Goal: Communication & Community: Answer question/provide support

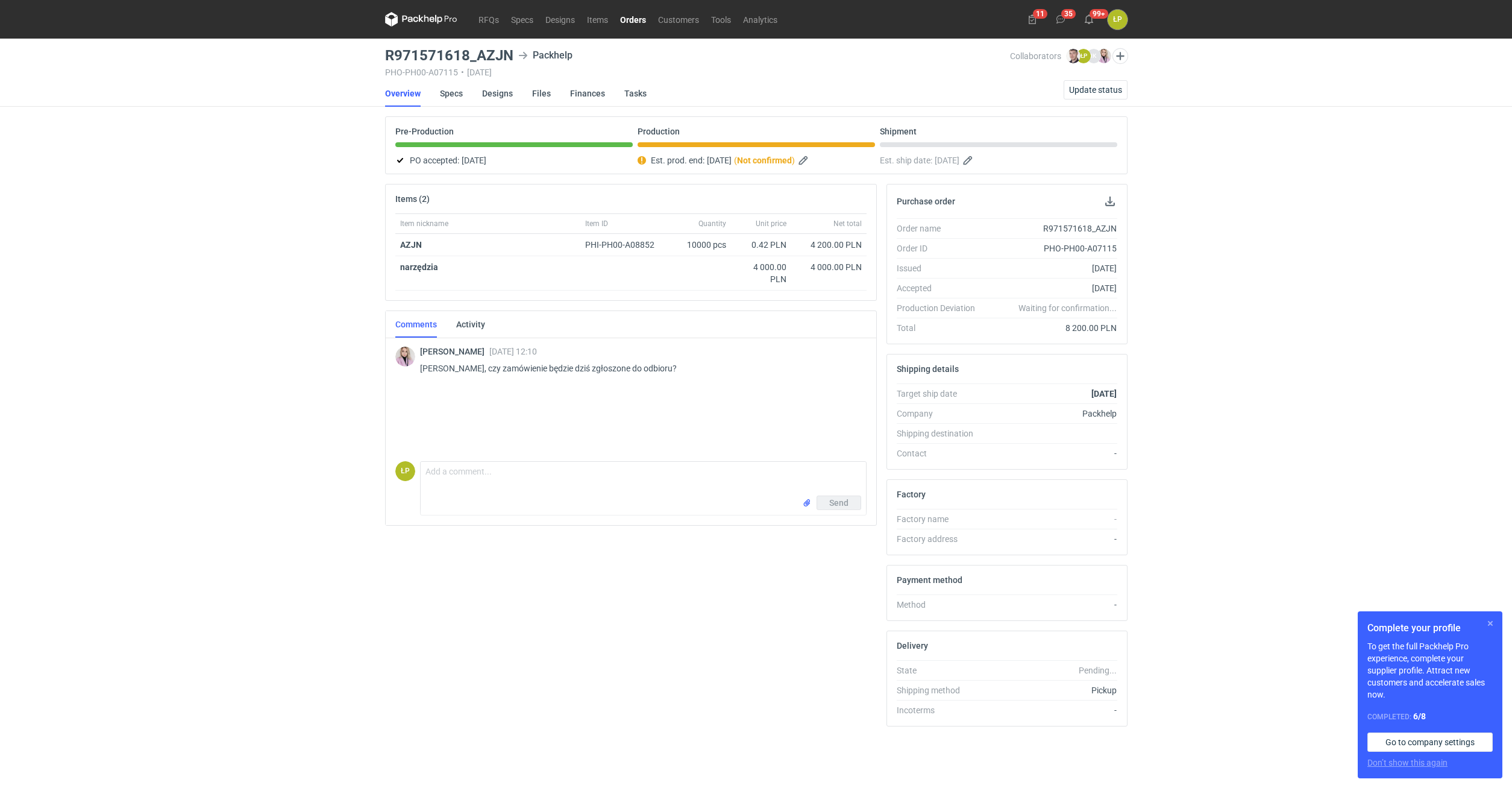
click at [1494, 625] on button "button" at bounding box center [1490, 623] width 14 height 14
click at [541, 474] on textarea "Comment message" at bounding box center [643, 479] width 445 height 34
click at [726, 481] on textarea "Wyciananie dopiero na drugiej zmianie... Paletyzacja 3 palety 1200x1000x1800" at bounding box center [643, 479] width 445 height 34
click at [653, 476] on textarea "Wyciananie dopiero na drugiej zmianie... Paletyzacja 3 palety 1200x1000x1800 (1…" at bounding box center [643, 479] width 445 height 34
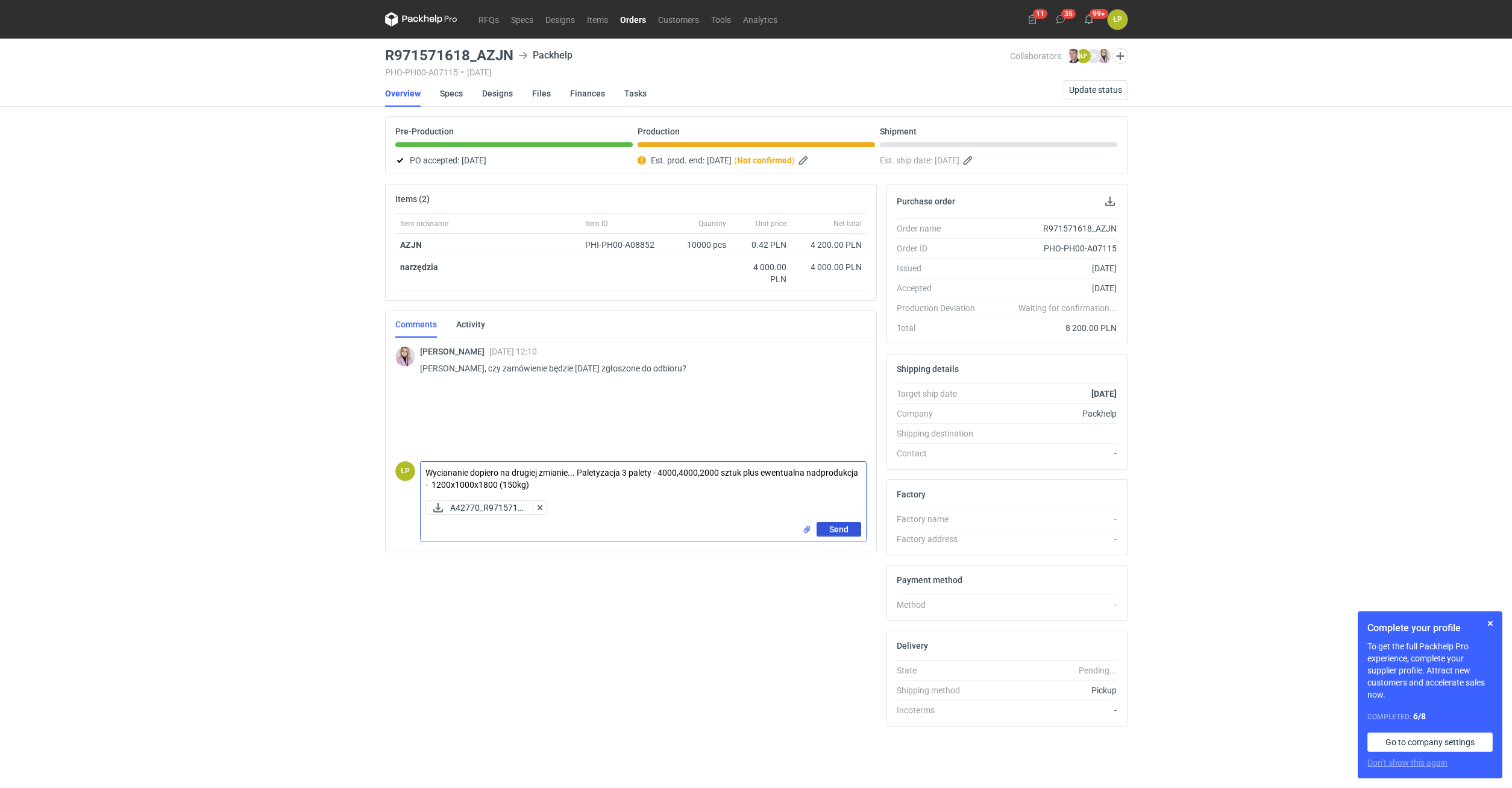
type textarea "Wyciananie dopiero na drugiej zmianie... Paletyzacja 3 palety - 4000,4000,2000 …"
click at [822, 526] on button "Send" at bounding box center [839, 529] width 44 height 14
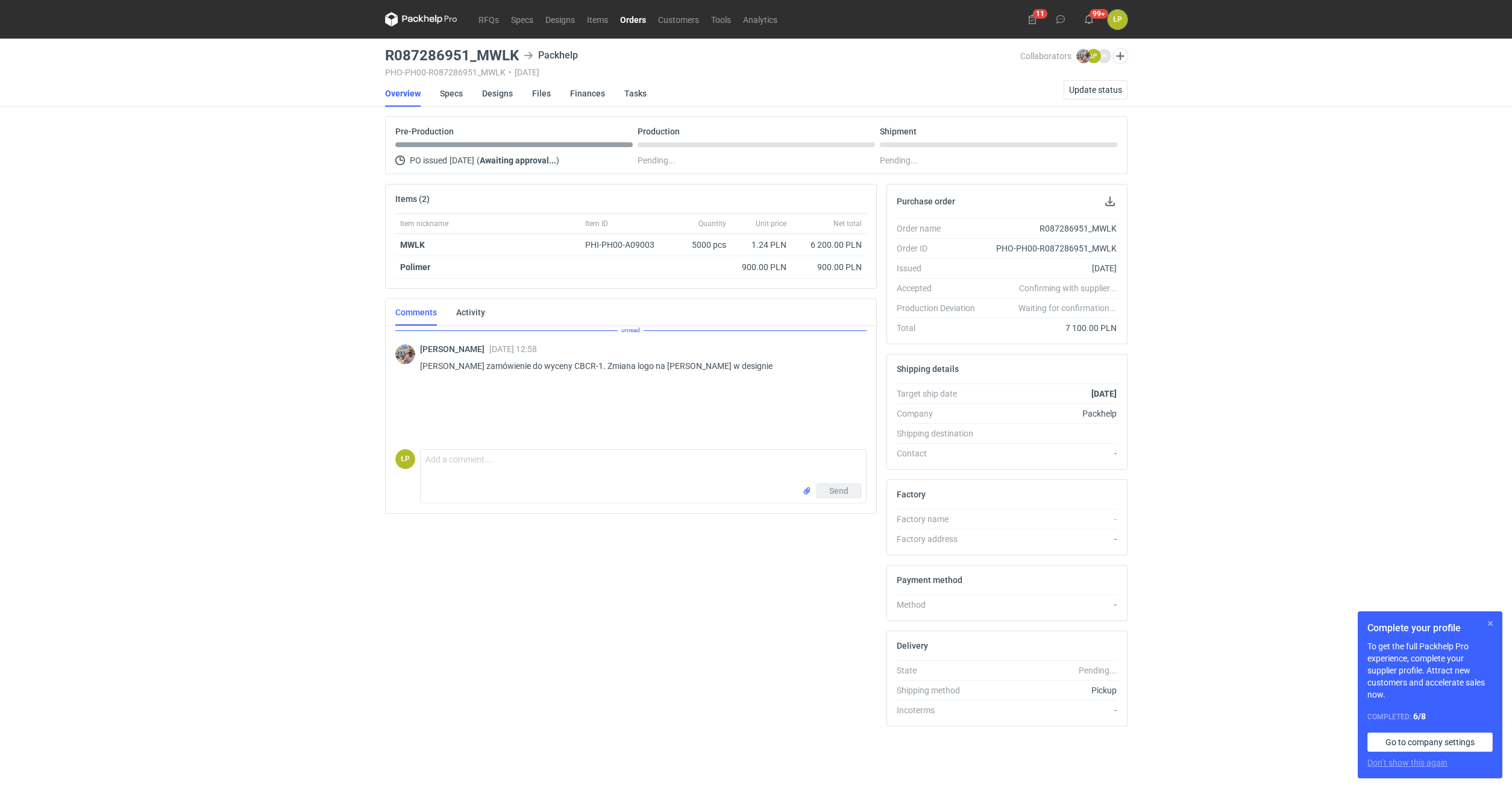
click at [1489, 623] on button "button" at bounding box center [1490, 623] width 14 height 14
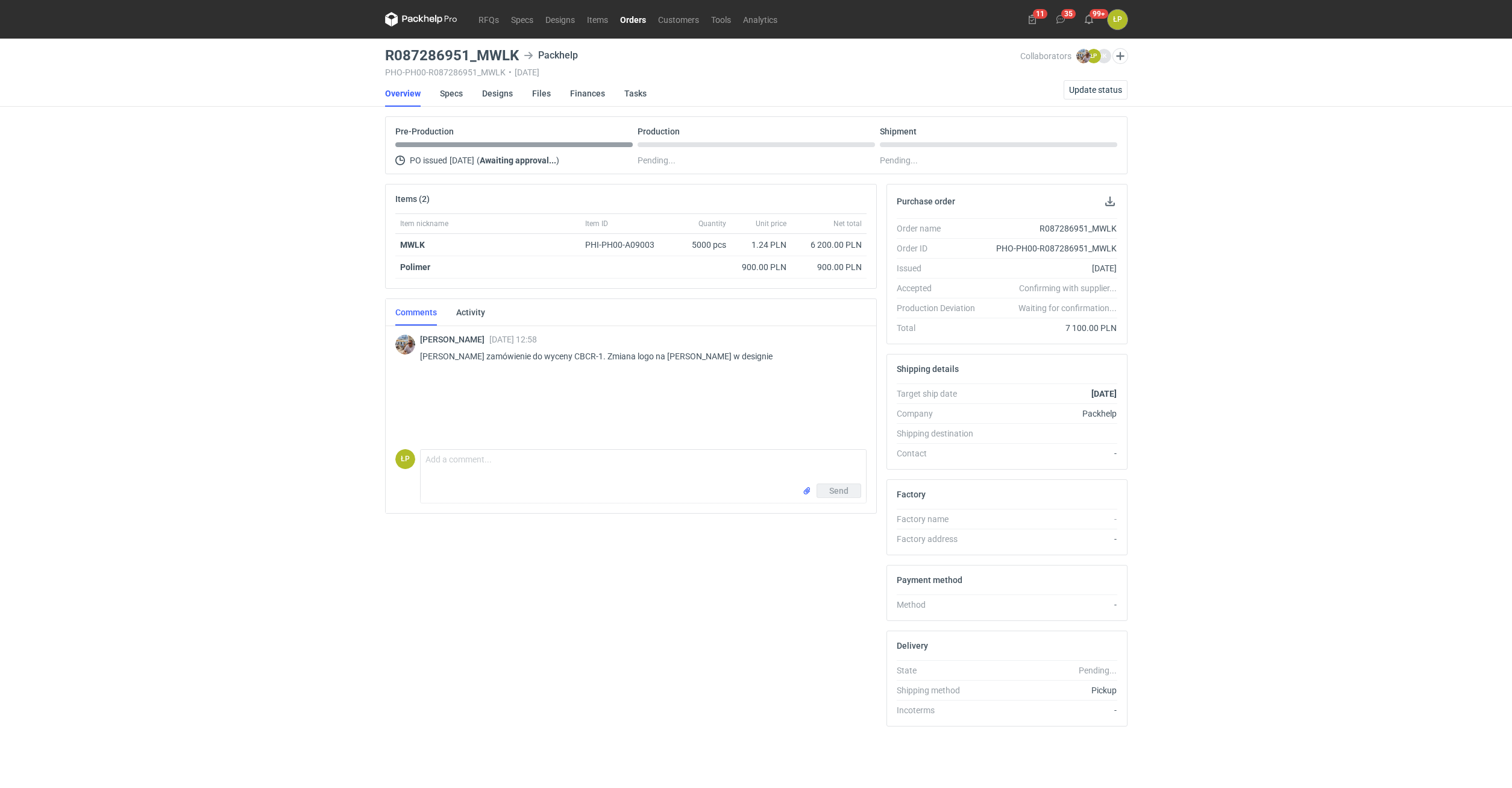
click at [566, 360] on p "Panie Łukaszu zamówienie do wyceny CBCR-1. Zmiana logo na froncie w designie" at bounding box center [638, 356] width 437 height 14
copy p "CBCR"
click at [561, 353] on p "Panie Łukaszu zamówienie do wyceny CBCR-1. Zmiana logo na froncie w designie" at bounding box center [638, 356] width 437 height 14
click at [566, 354] on p "Panie Łukaszu zamówienie do wyceny CBCR-1. Zmiana logo na froncie w designie" at bounding box center [638, 356] width 437 height 14
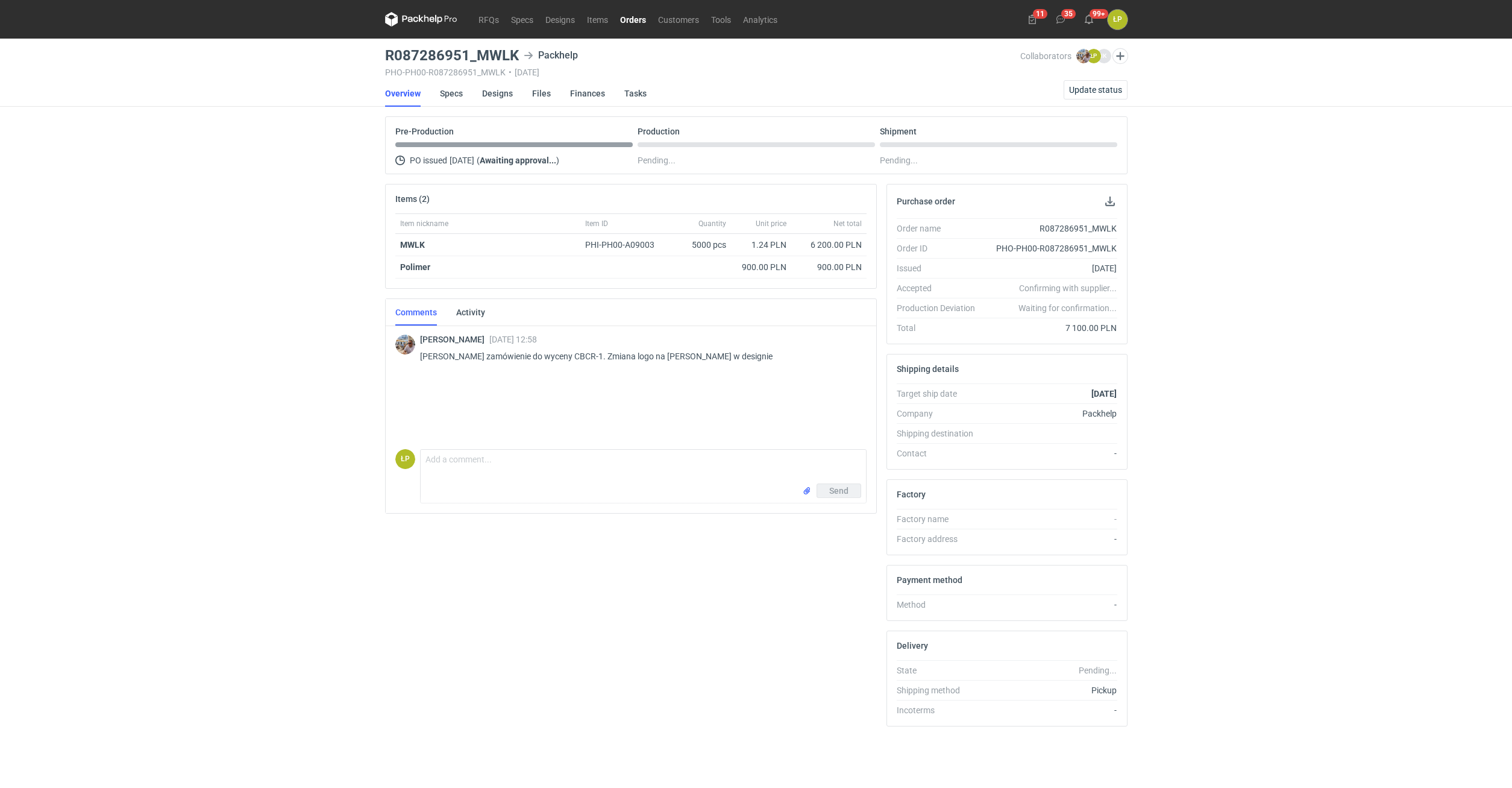
click at [566, 354] on p "Panie Łukaszu zamówienie do wyceny CBCR-1. Zmiana logo na froncie w designie" at bounding box center [638, 356] width 437 height 14
click at [575, 358] on p "Panie Łukaszu zamówienie do wyceny CBCR-1. Zmiana logo na froncie w designie" at bounding box center [638, 356] width 437 height 14
copy p "CBCR"
click at [1077, 87] on span "Update status" at bounding box center [1096, 90] width 53 height 9
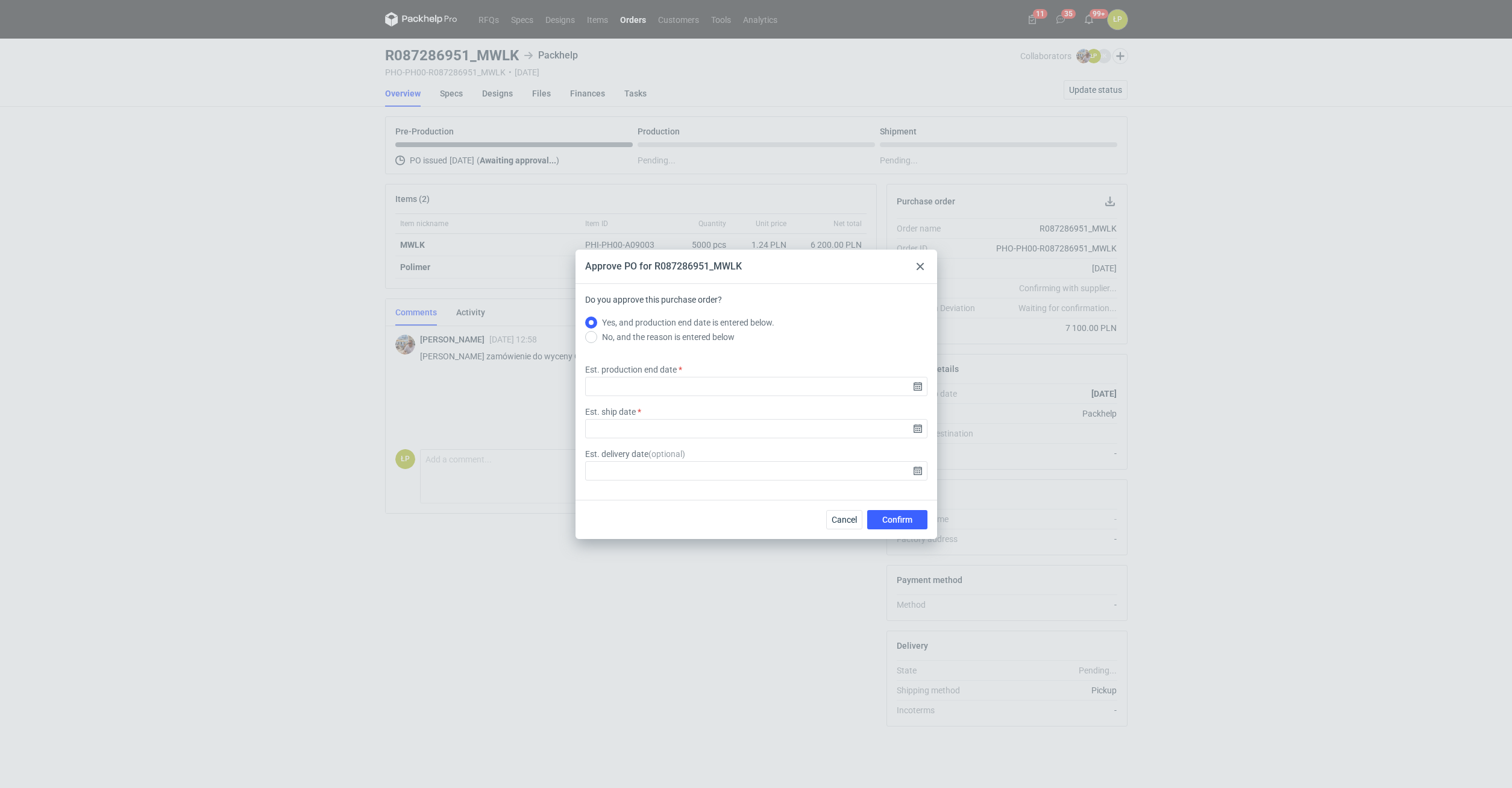
click at [926, 265] on div at bounding box center [920, 266] width 14 height 14
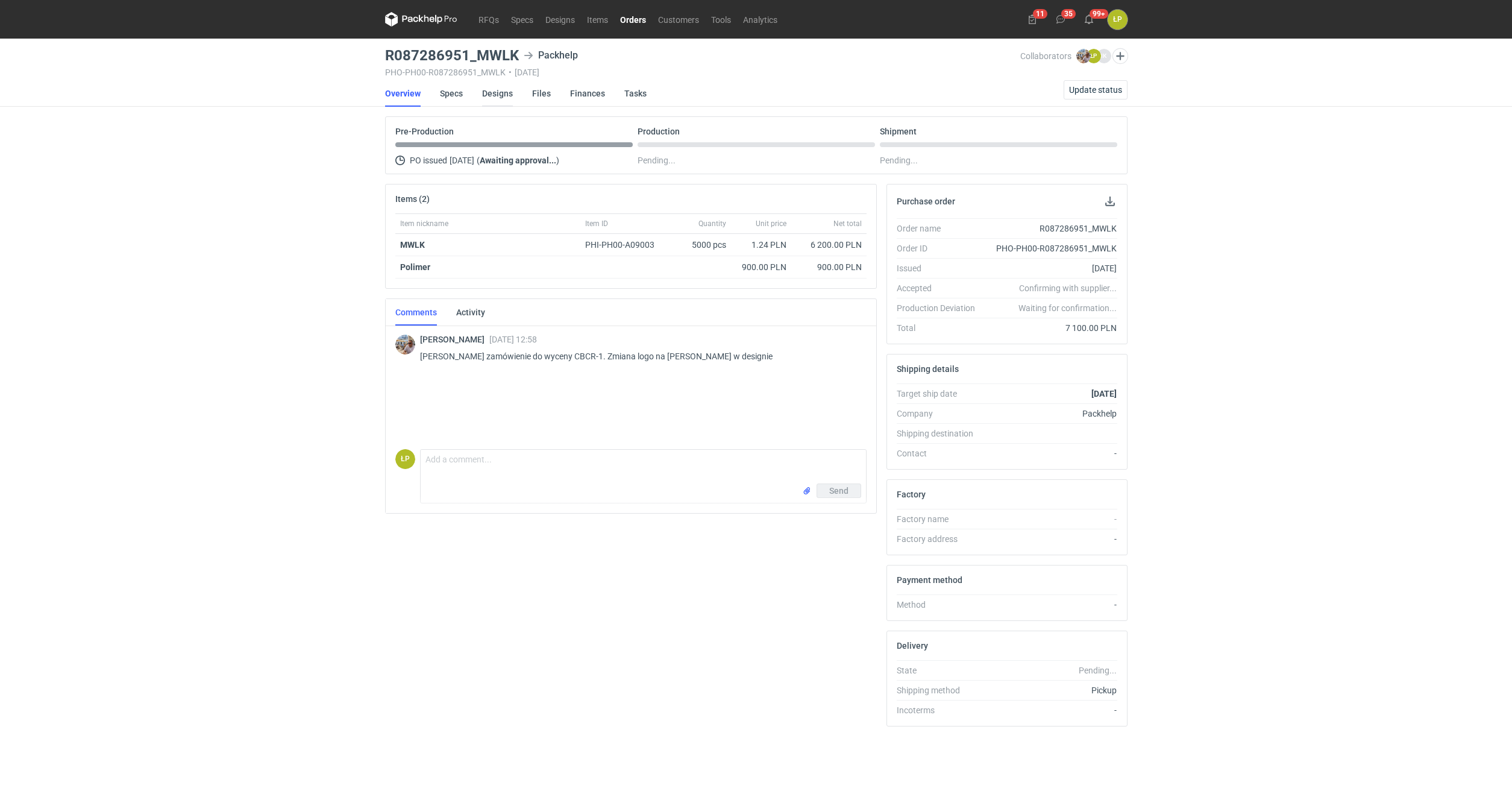
click at [496, 96] on link "Designs" at bounding box center [498, 93] width 31 height 27
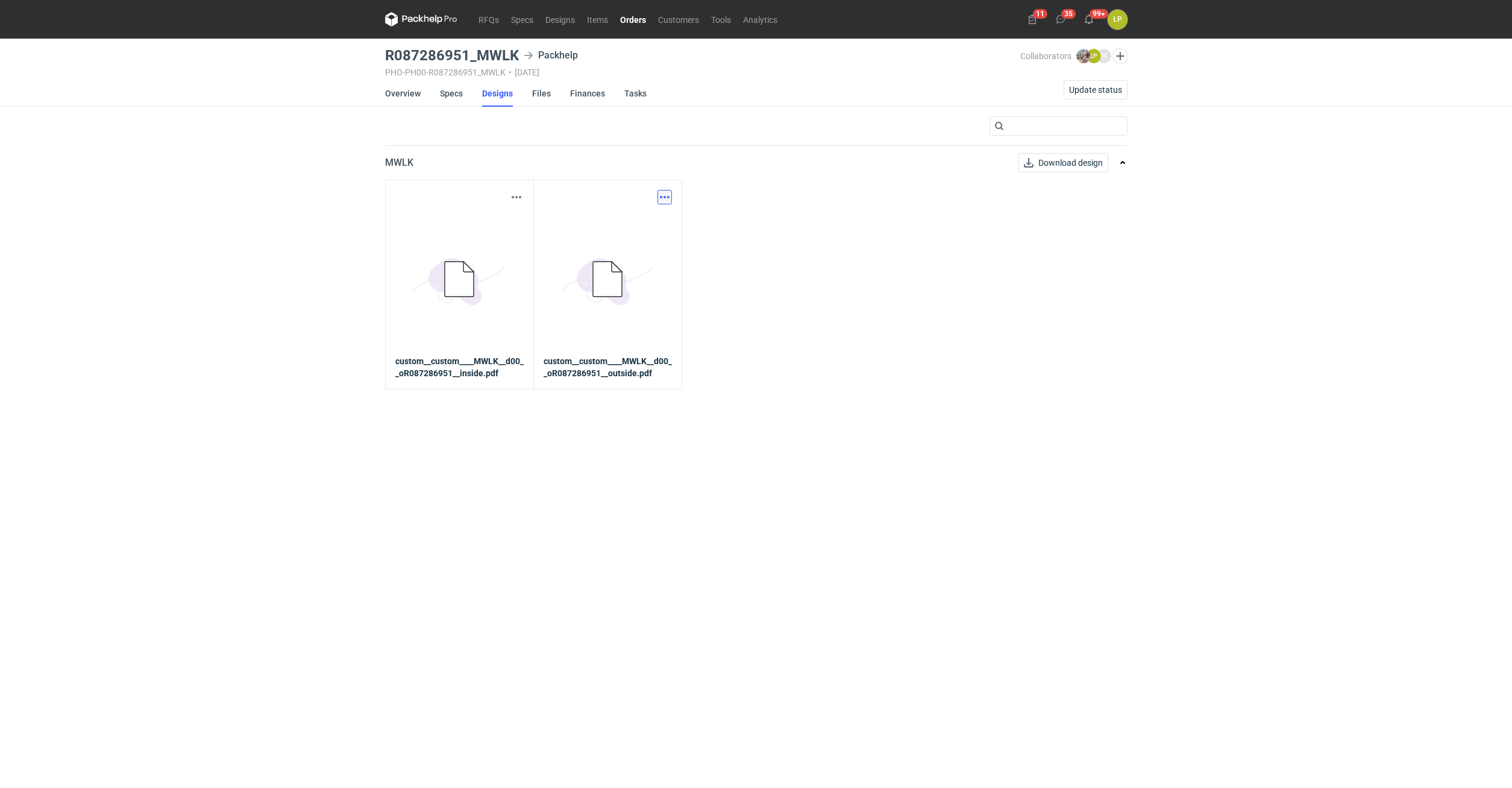
click at [666, 195] on button "button" at bounding box center [664, 196] width 14 height 14
click at [662, 219] on link "Download design part" at bounding box center [612, 223] width 111 height 19
click at [514, 198] on button "button" at bounding box center [516, 196] width 14 height 14
click at [506, 227] on link "Download design part" at bounding box center [464, 223] width 111 height 19
drag, startPoint x: 515, startPoint y: 59, endPoint x: 392, endPoint y: 59, distance: 123.0
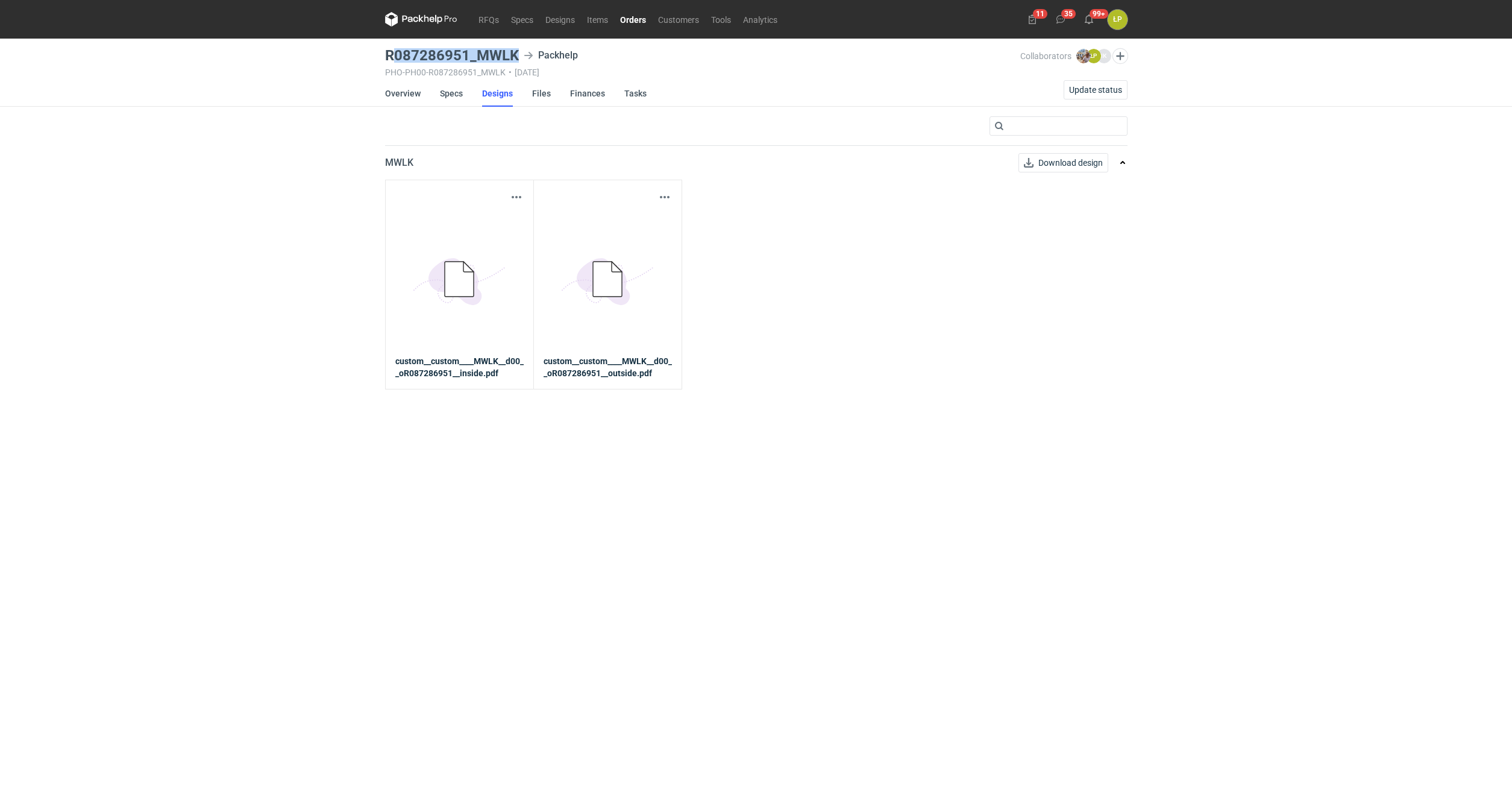
click at [392, 59] on h3 "R087286951_MWLK" at bounding box center [452, 55] width 134 height 14
drag, startPoint x: 387, startPoint y: 59, endPoint x: 516, endPoint y: 61, distance: 129.0
click at [516, 61] on h3 "R087286951_MWLK" at bounding box center [452, 55] width 134 height 14
copy h3 "R087286951_MWLK"
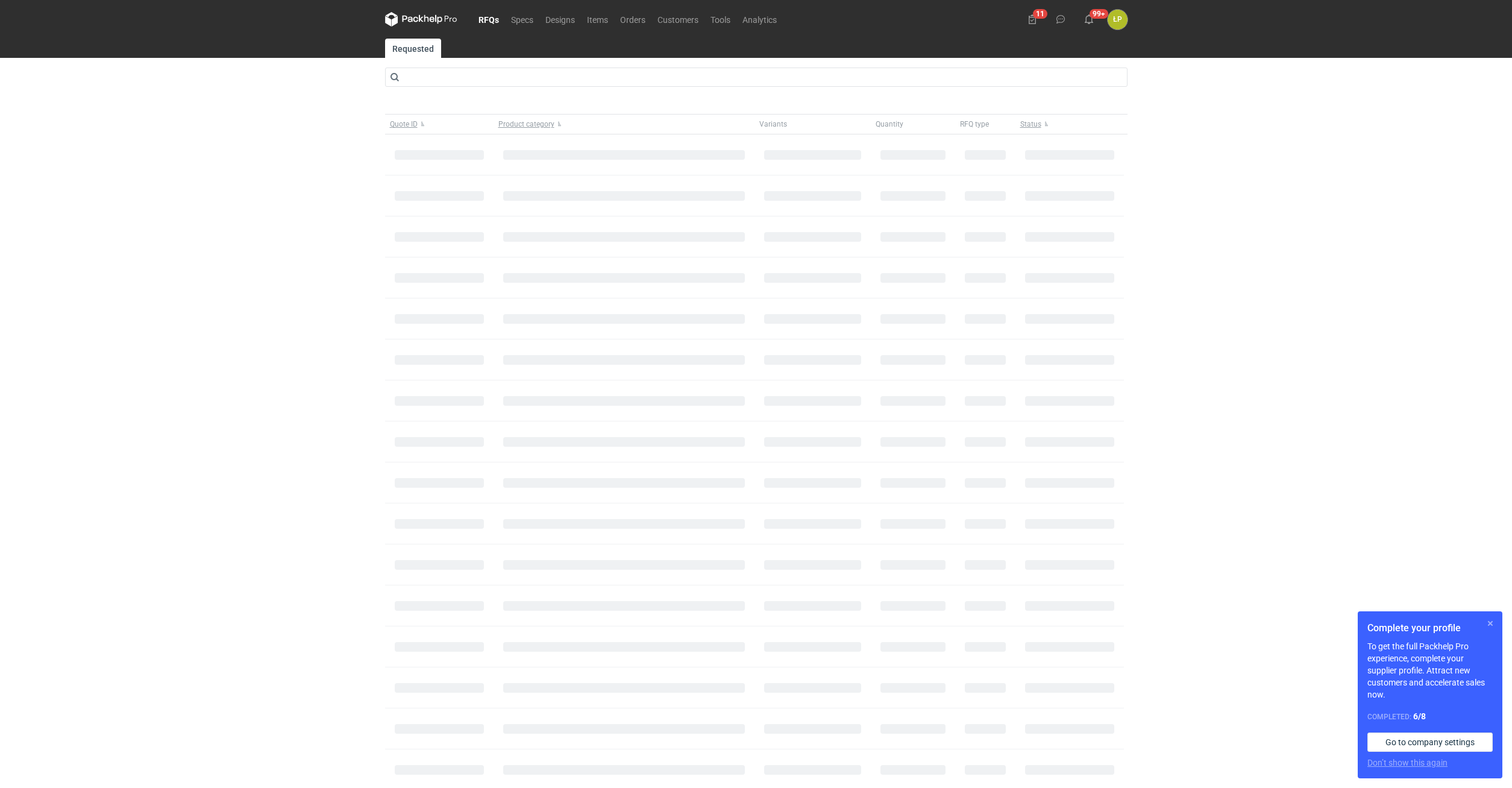
click at [1485, 618] on button "button" at bounding box center [1490, 623] width 14 height 14
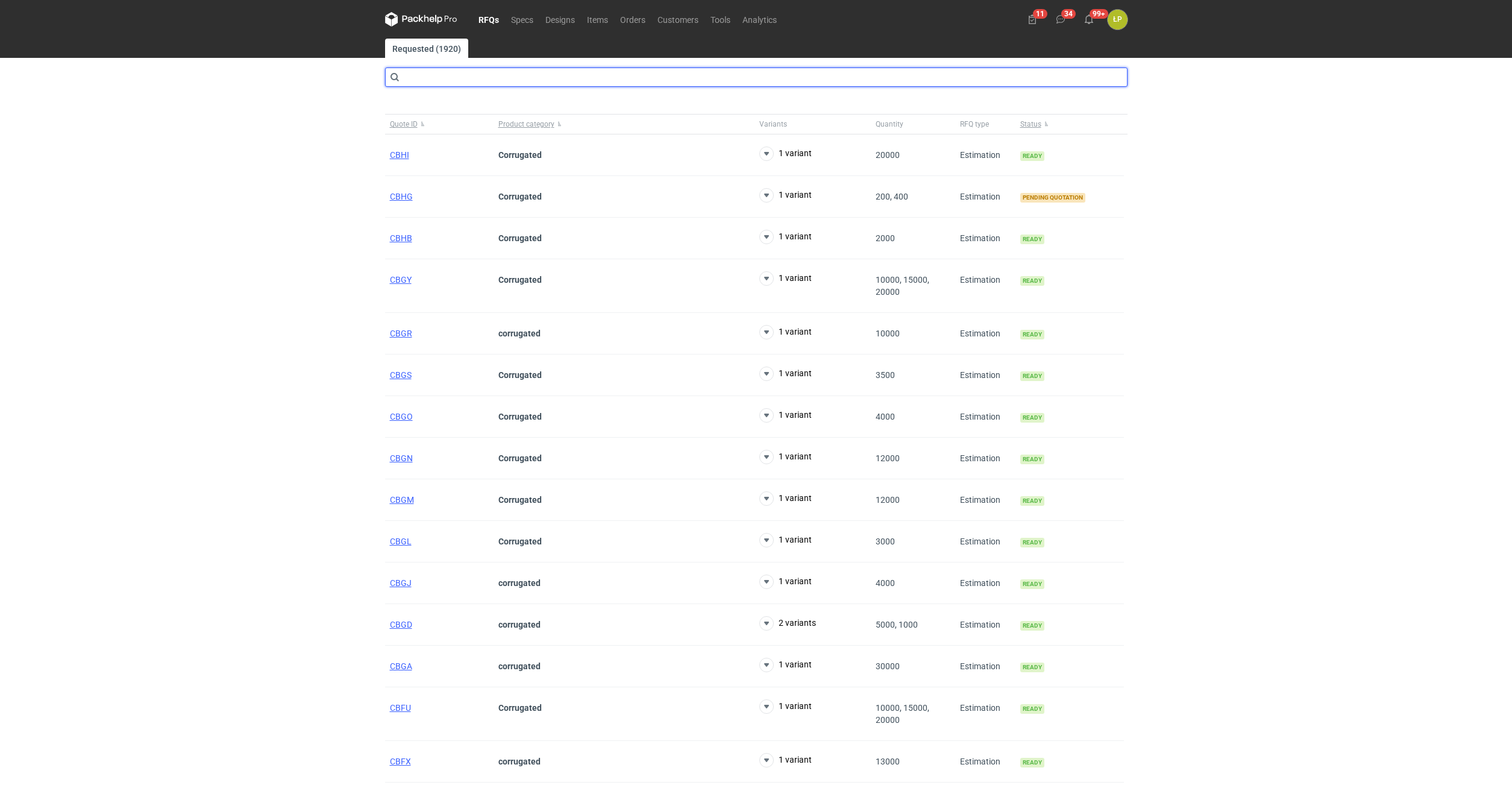
click at [473, 77] on input "text" at bounding box center [756, 77] width 743 height 19
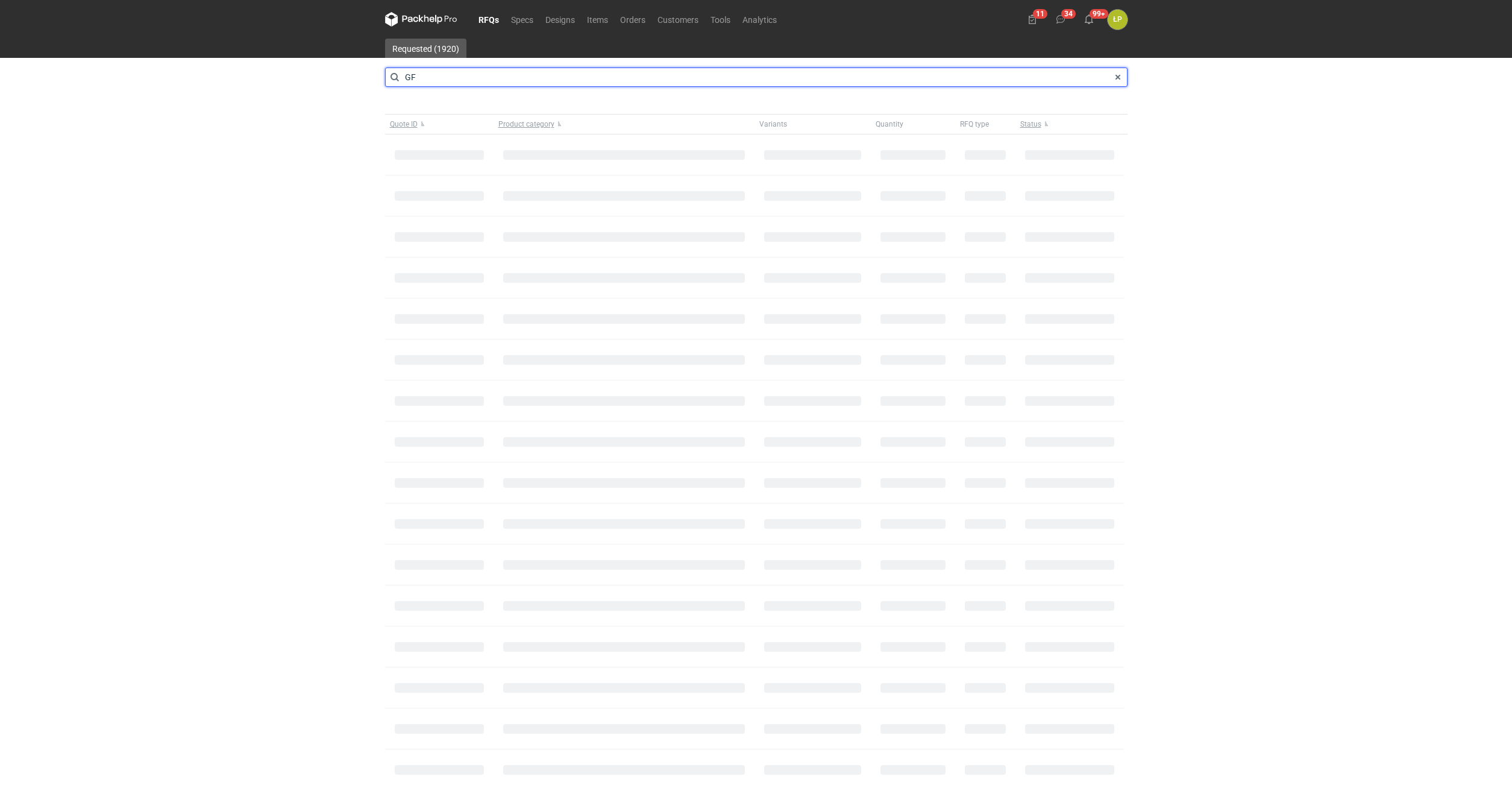
type input "G"
type input "CBCR"
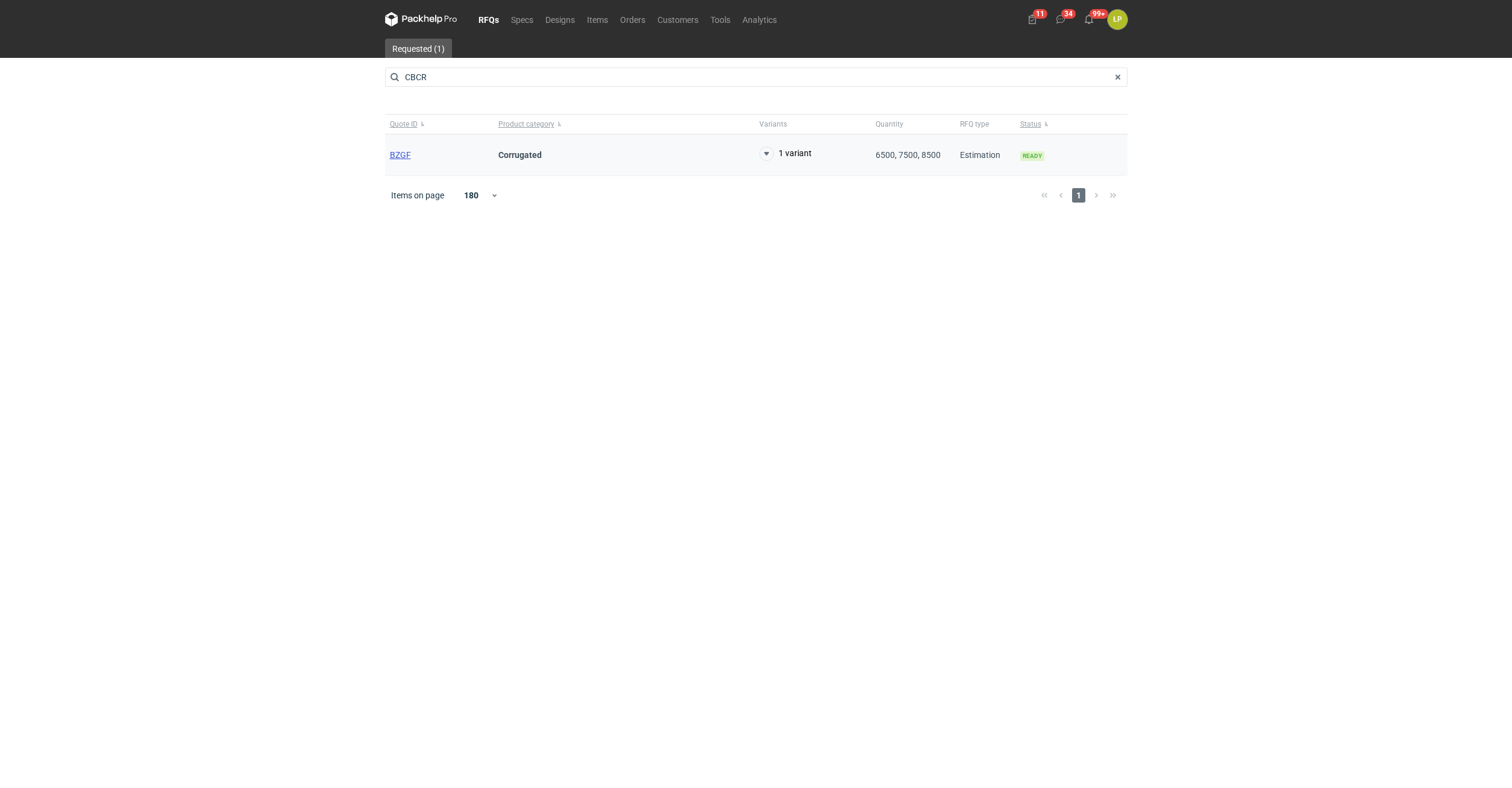
click at [406, 157] on span "BZGF" at bounding box center [401, 155] width 21 height 10
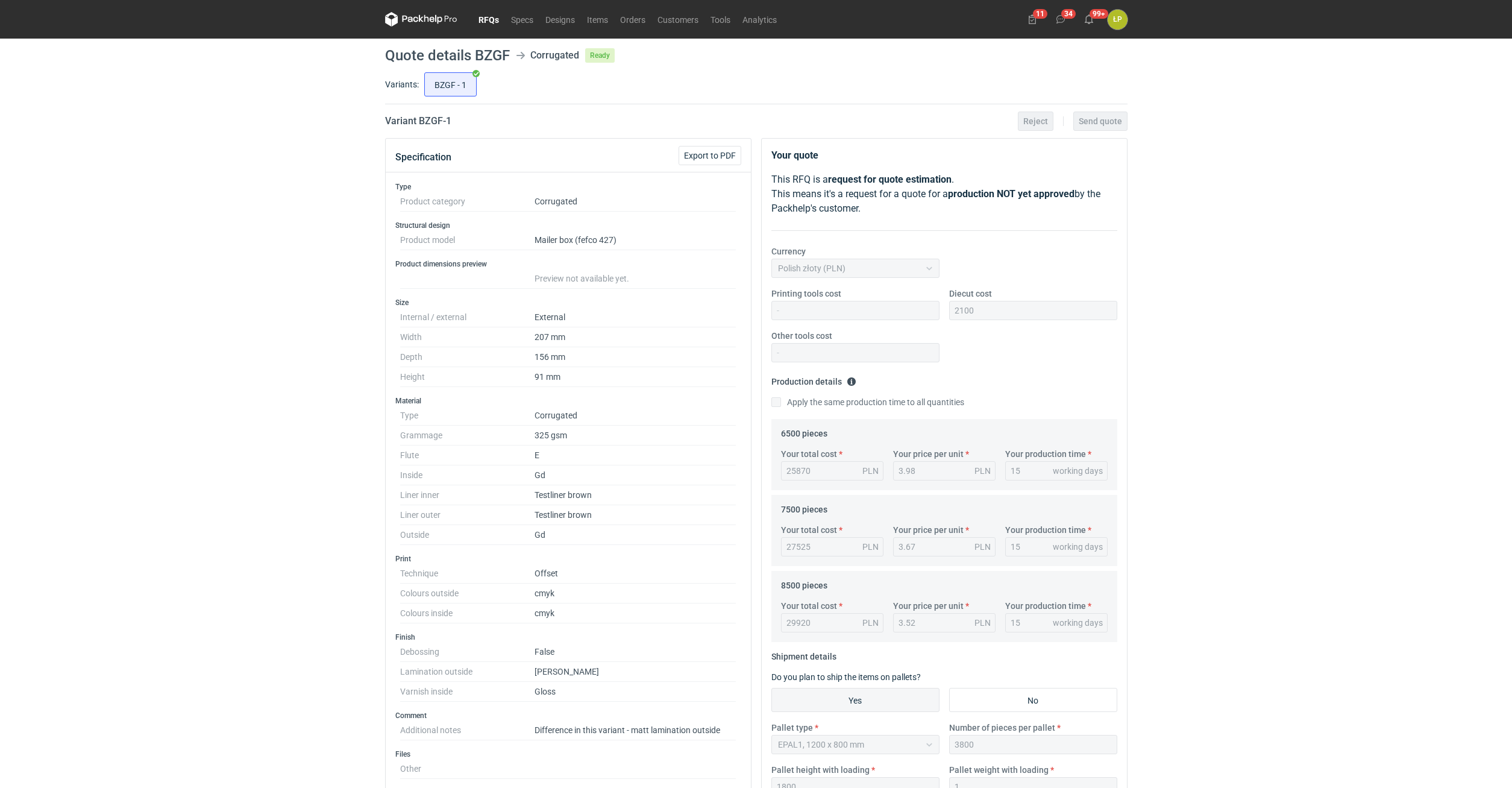
click at [493, 20] on link "RFQs" at bounding box center [488, 19] width 33 height 14
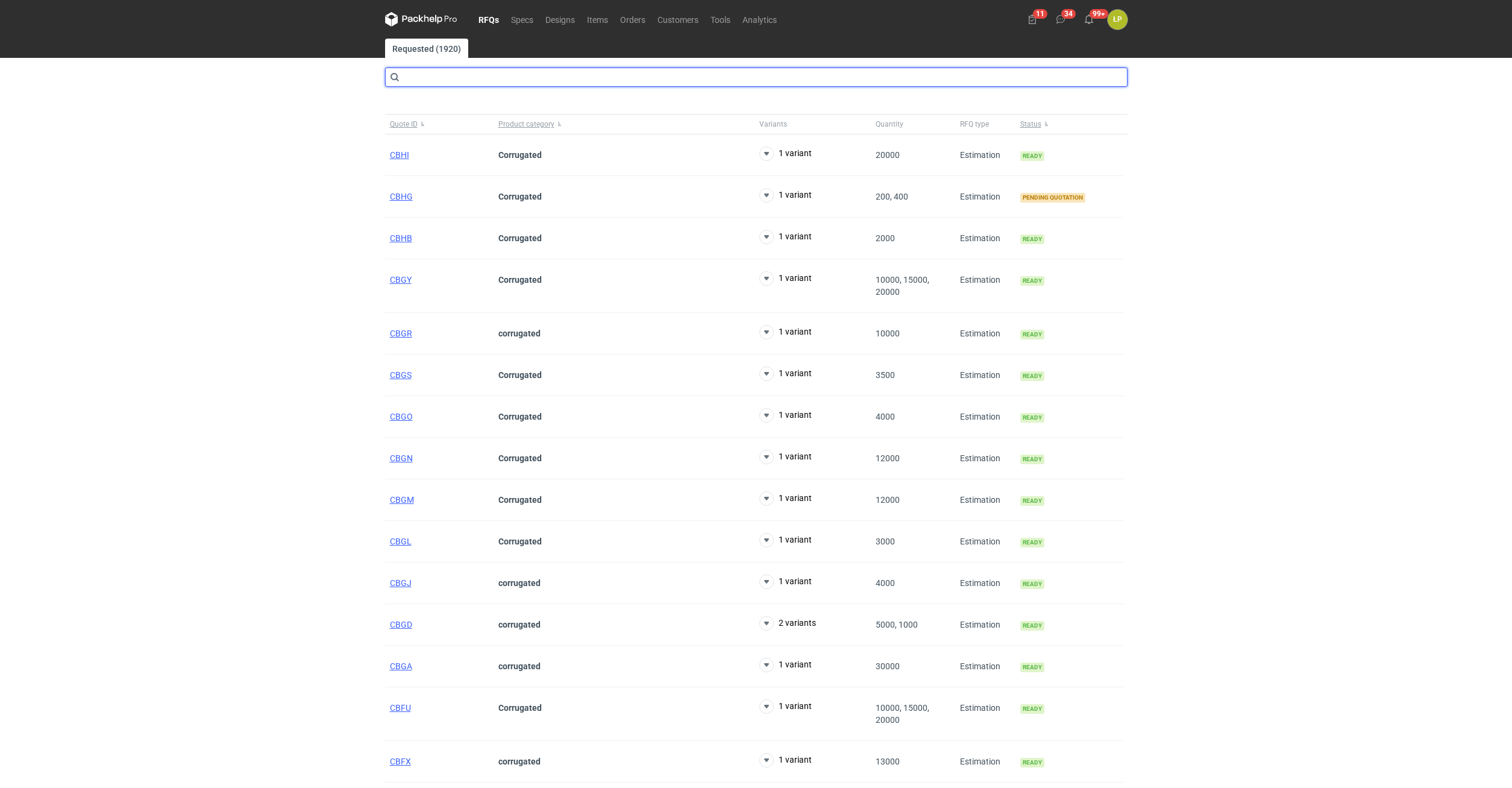
click at [431, 85] on input "text" at bounding box center [756, 77] width 743 height 19
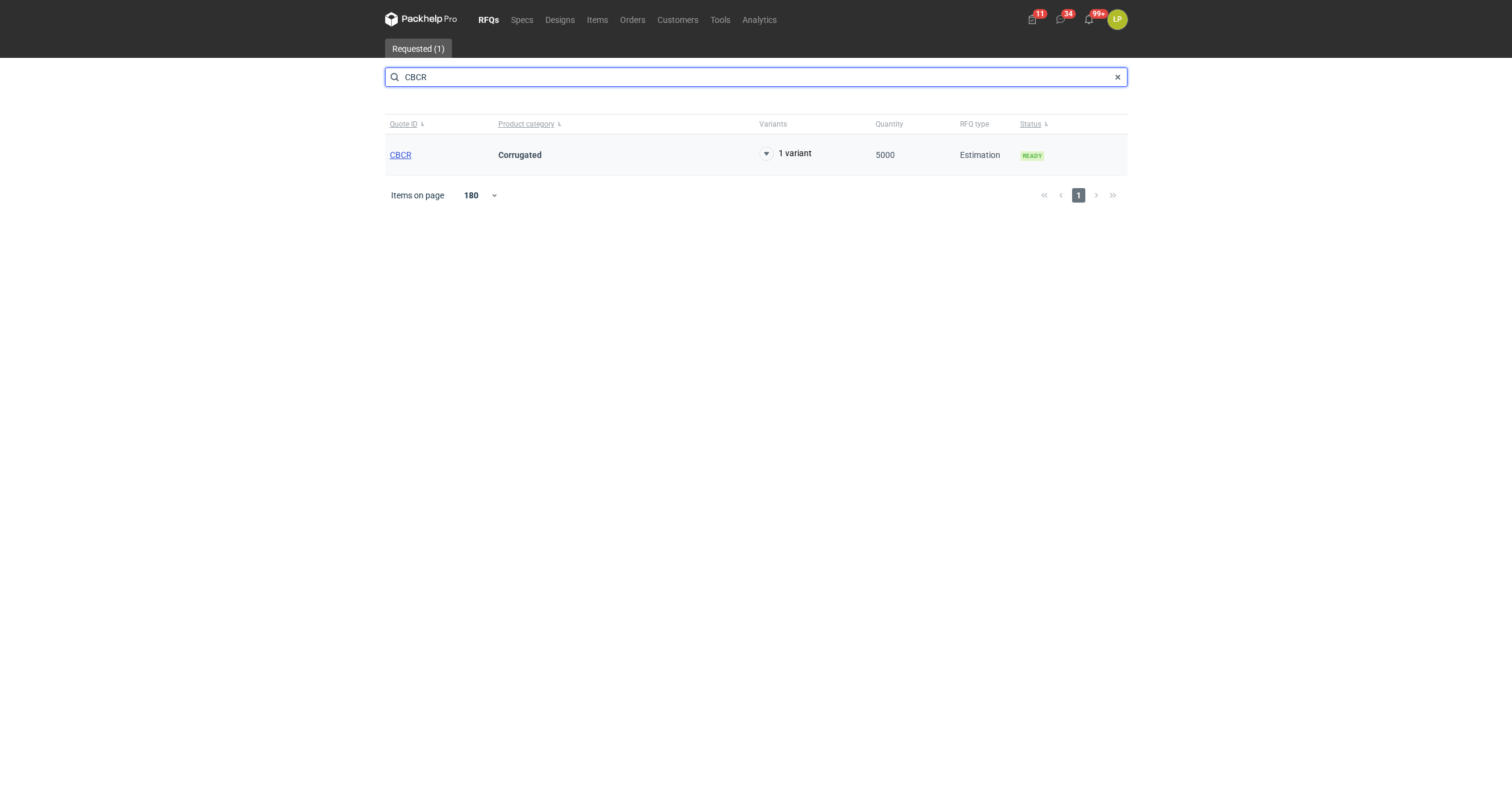
type input "CBCR"
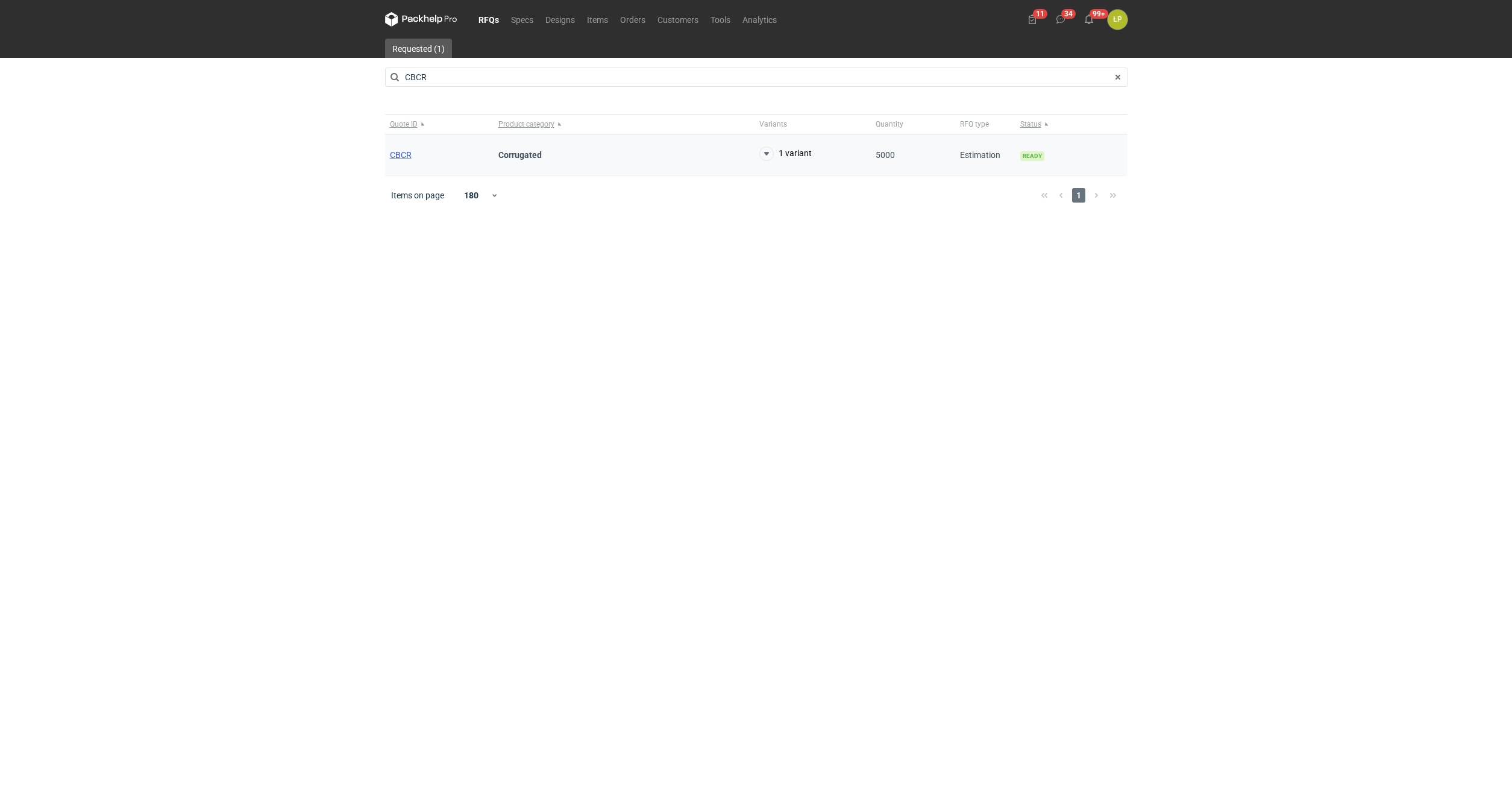
click at [402, 154] on span "CBCR" at bounding box center [401, 155] width 22 height 10
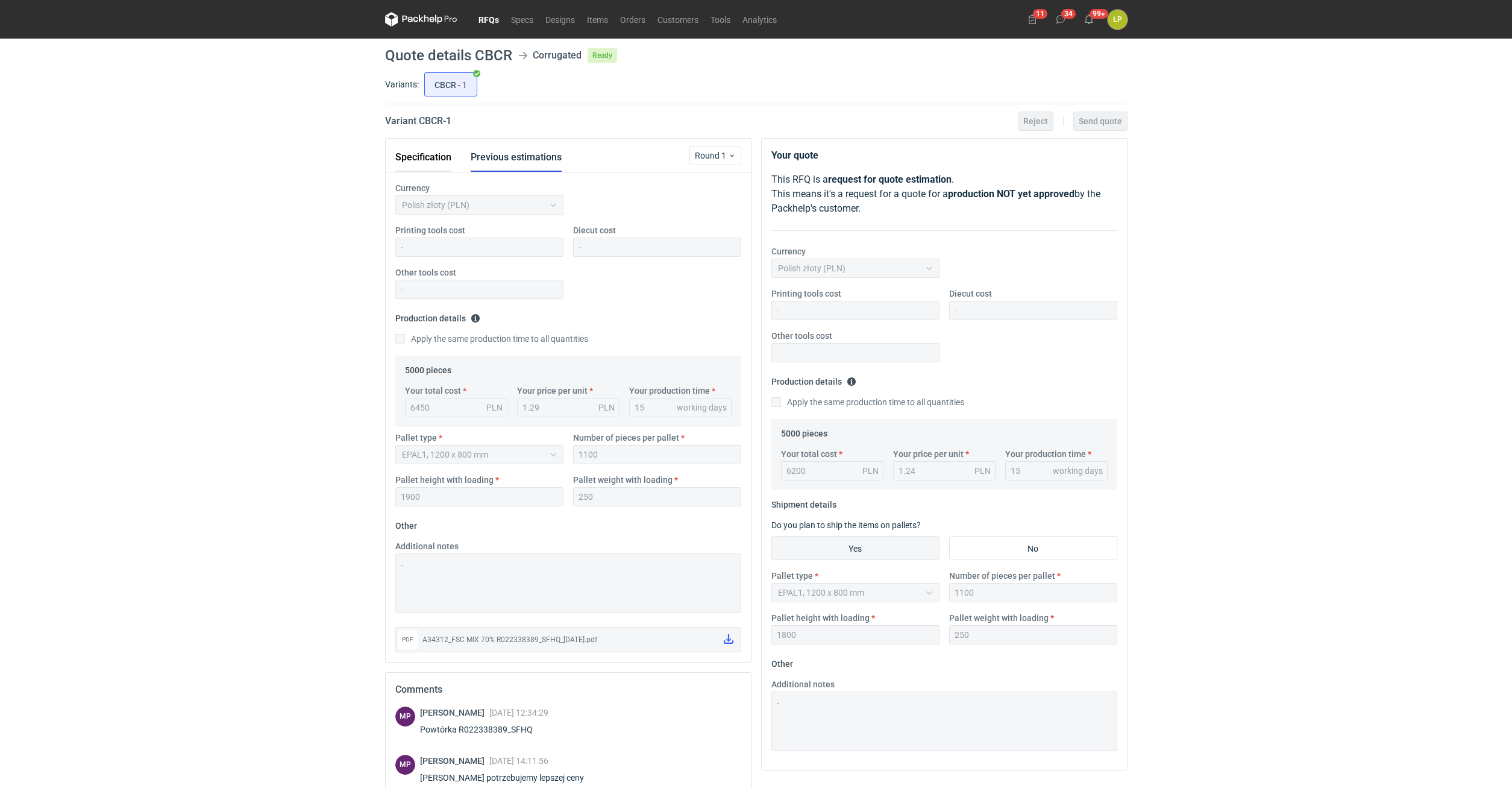
click at [430, 164] on button "Specification" at bounding box center [423, 157] width 56 height 29
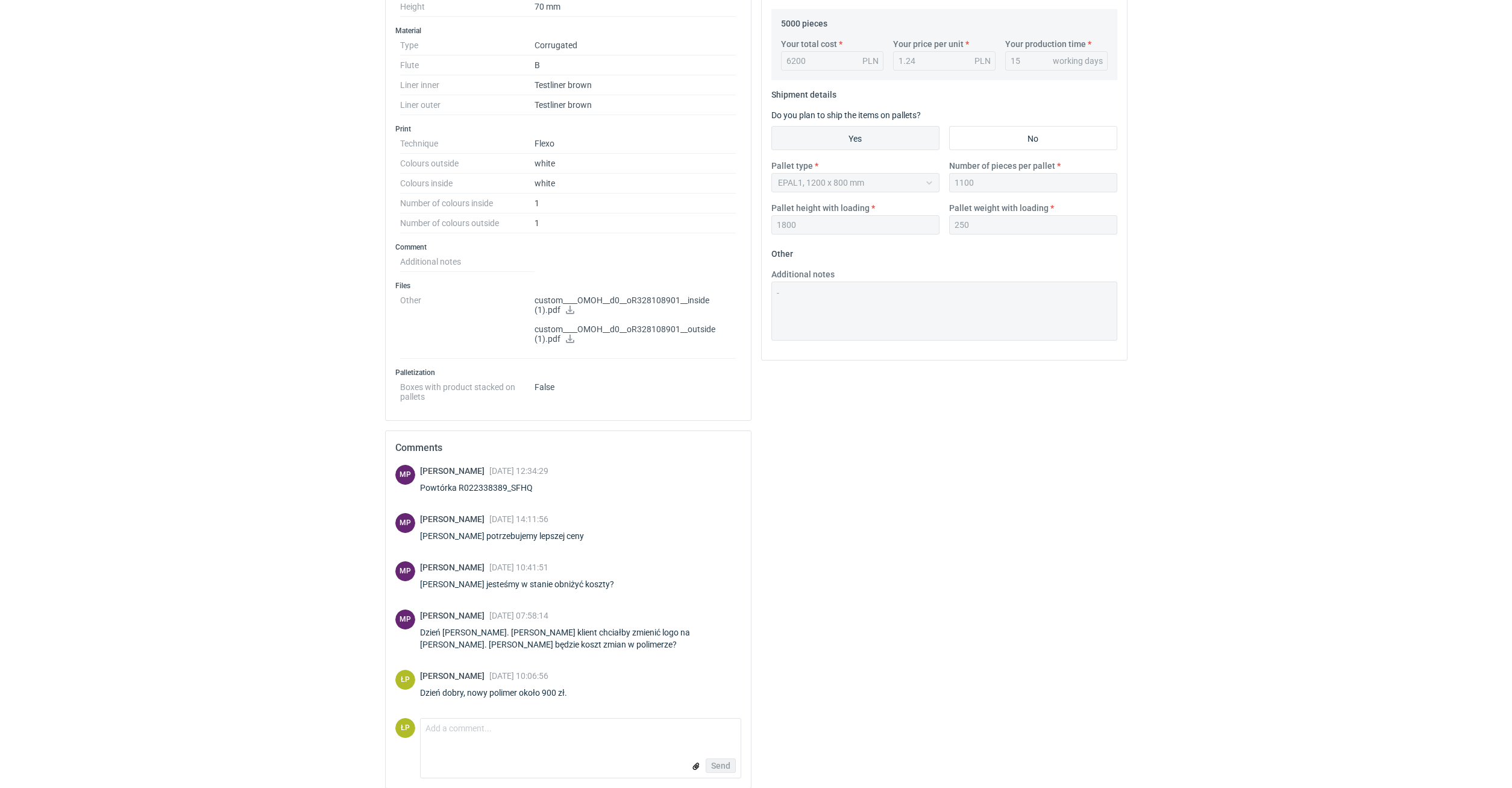
scroll to position [419, 0]
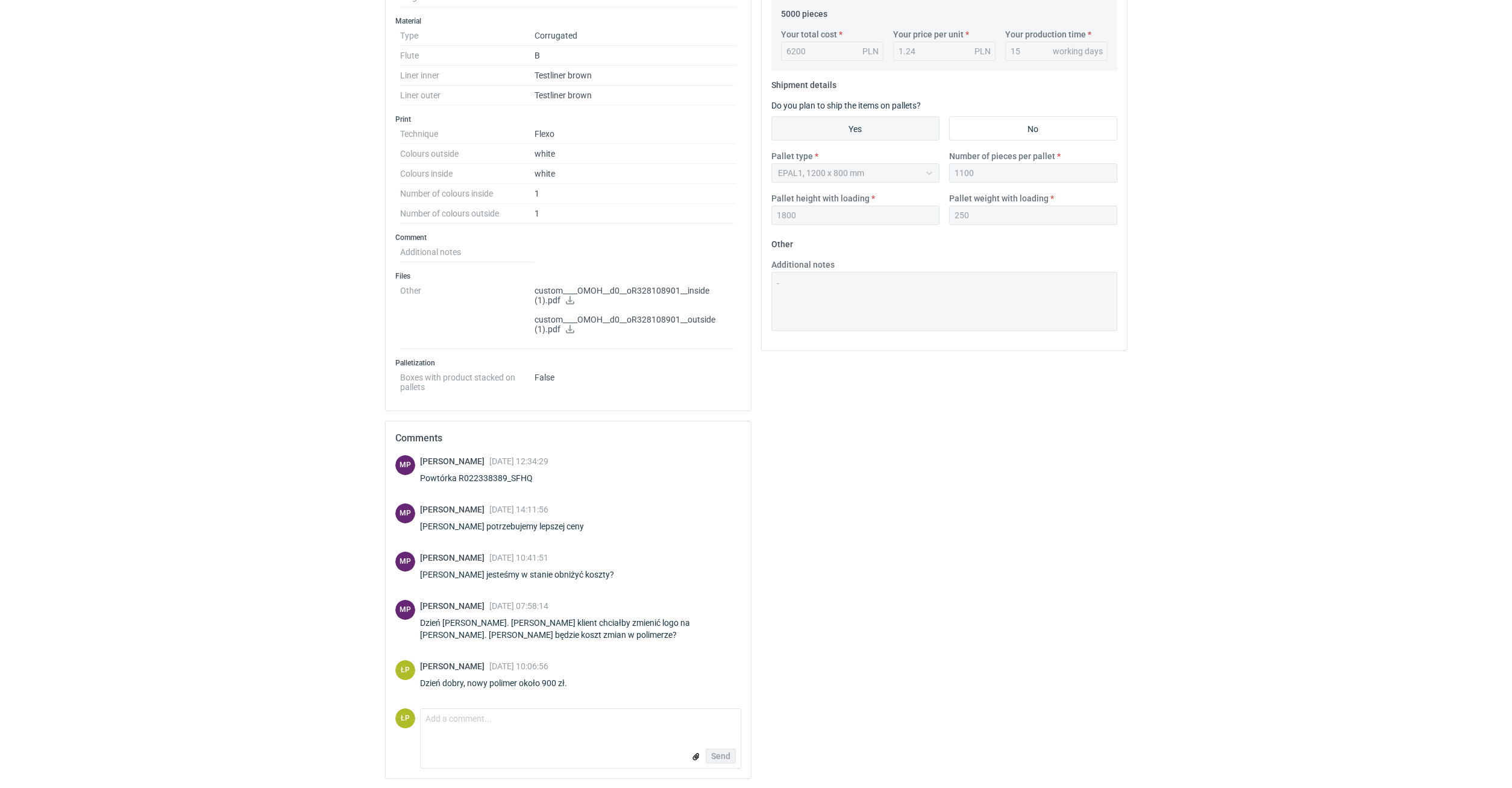
click at [524, 477] on div "Powtórka R022338389_SFHQ" at bounding box center [484, 478] width 128 height 12
copy div "R022338389_SFHQ"
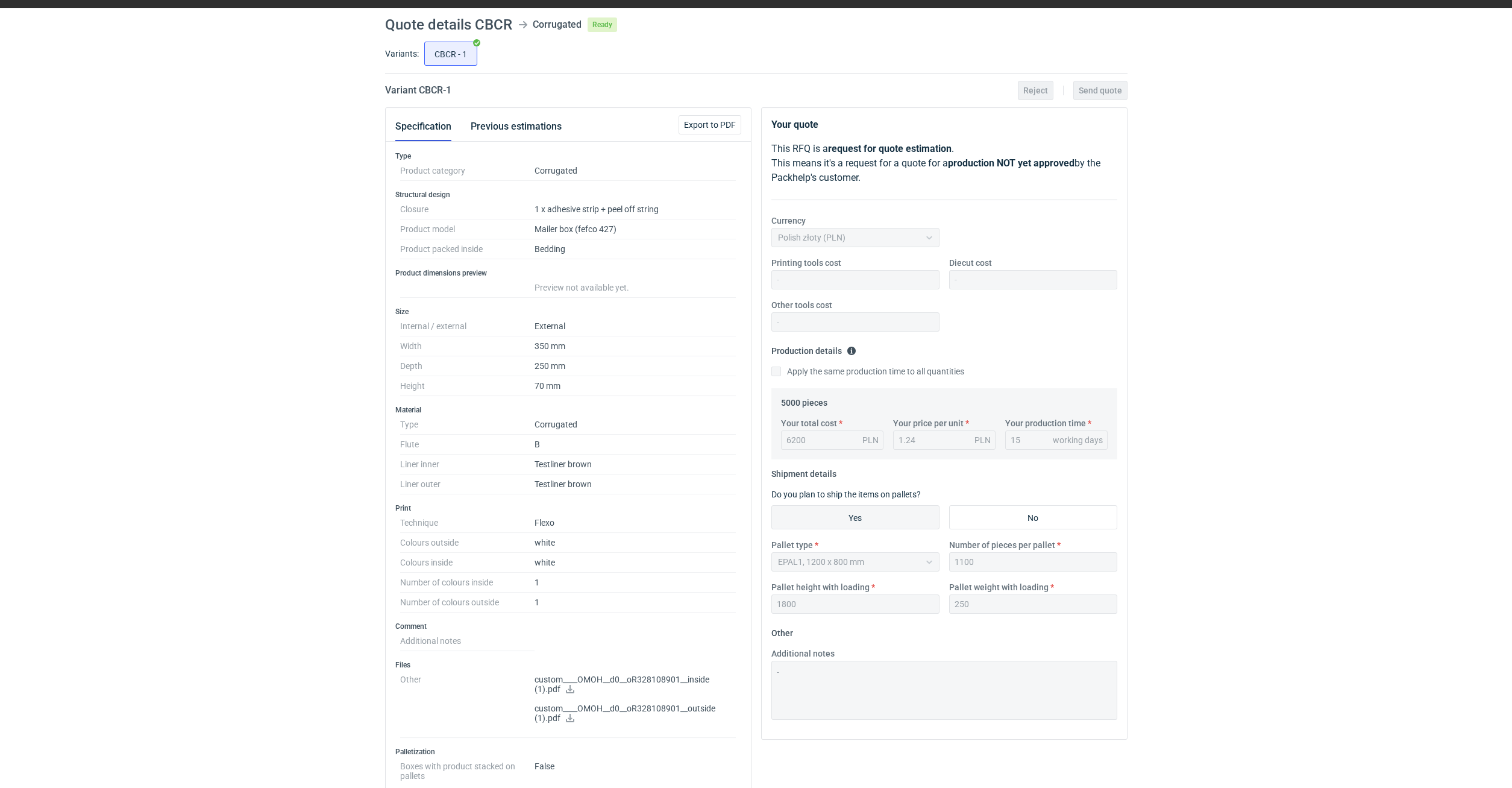
scroll to position [10, 0]
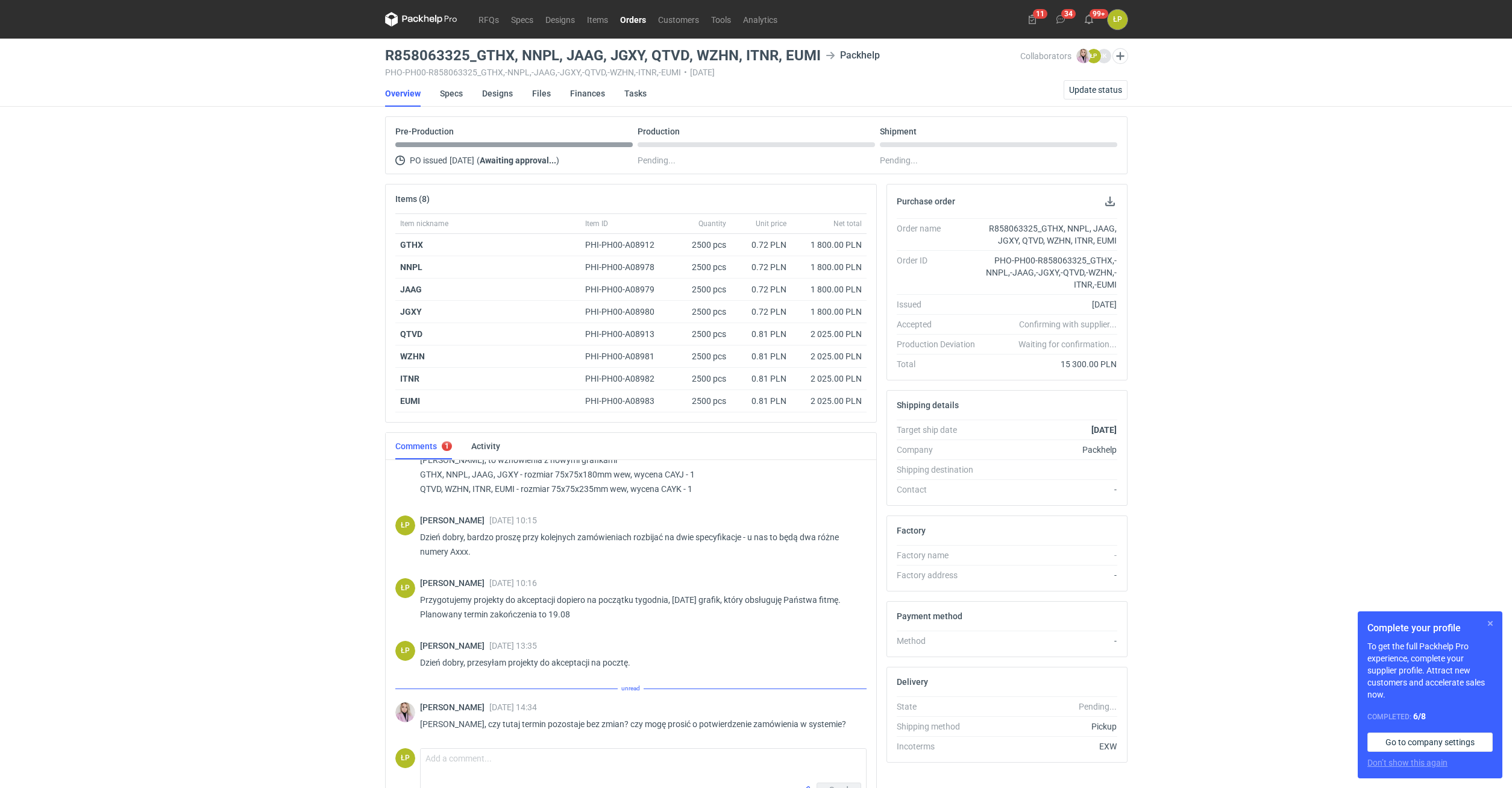
click at [1486, 622] on button "button" at bounding box center [1490, 623] width 14 height 14
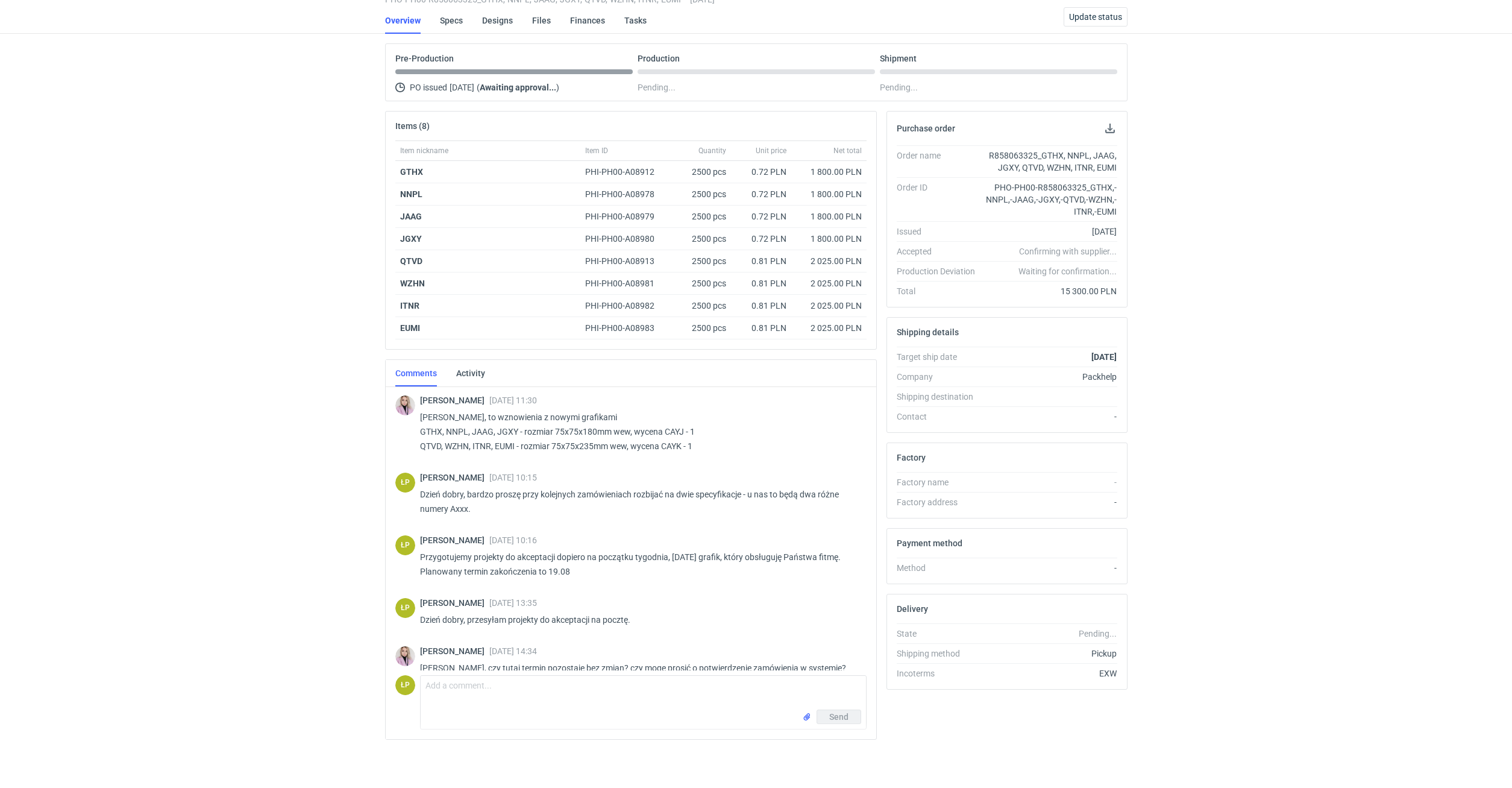
scroll to position [17, 0]
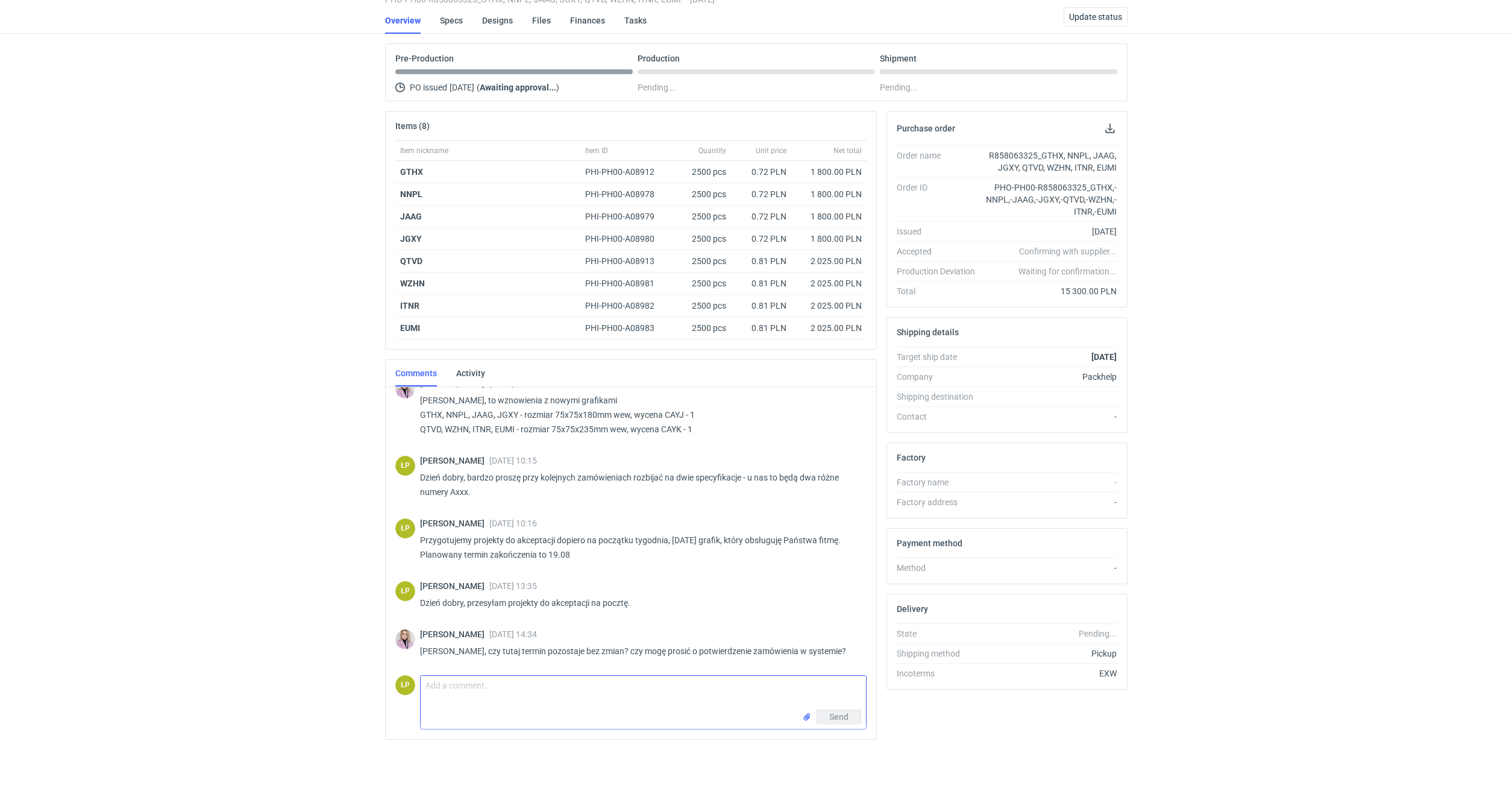
click at [532, 684] on textarea "Comment message" at bounding box center [643, 692] width 445 height 34
type textarea "D"
type textarea "[DATE] zlecone do produkcji, za wcześnie niestety, żeby określić dokładny termi…"
click at [856, 719] on button "Send" at bounding box center [839, 716] width 44 height 14
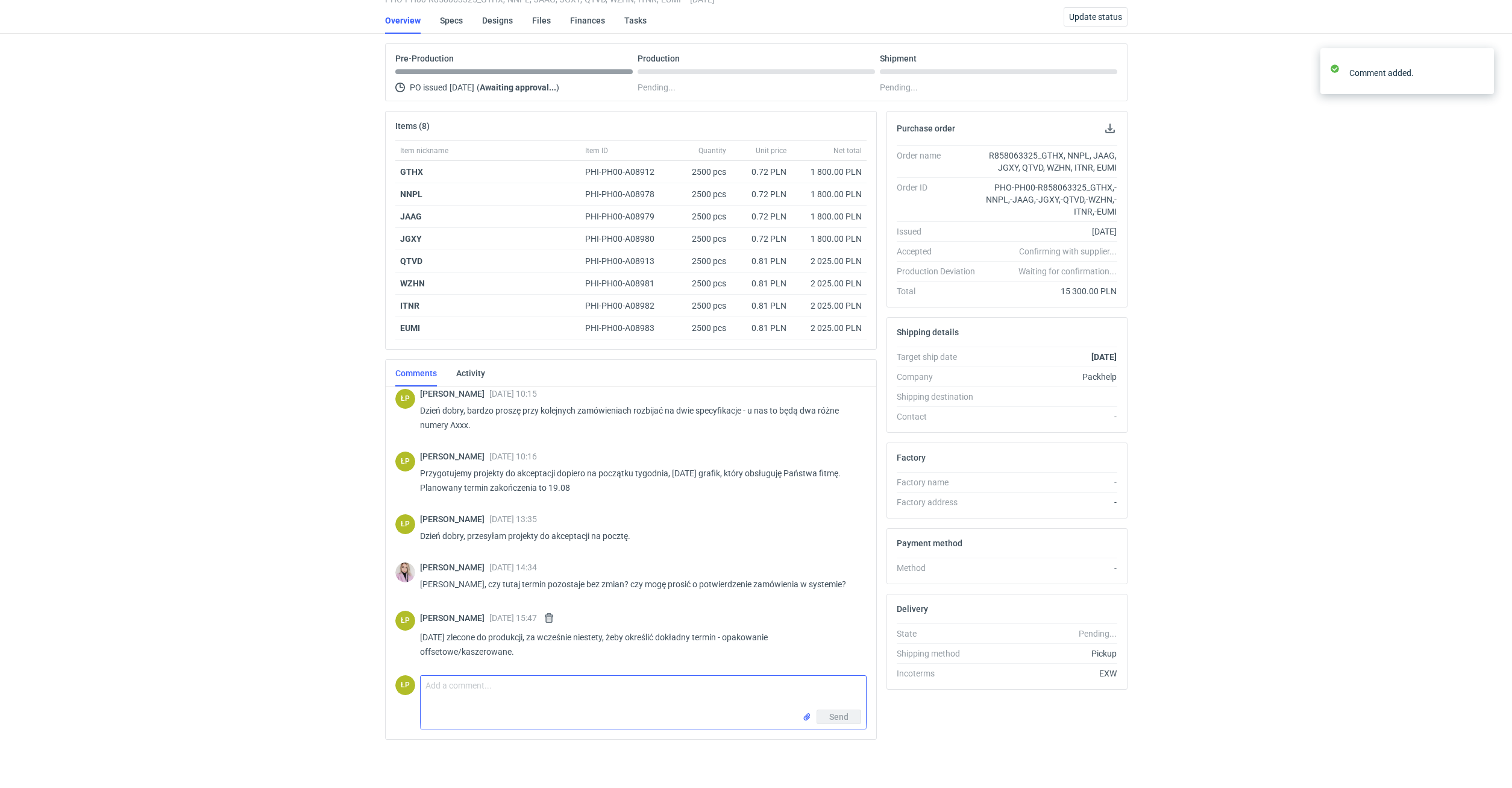
scroll to position [85, 0]
click at [774, 696] on textarea "Comment message" at bounding box center [643, 692] width 445 height 34
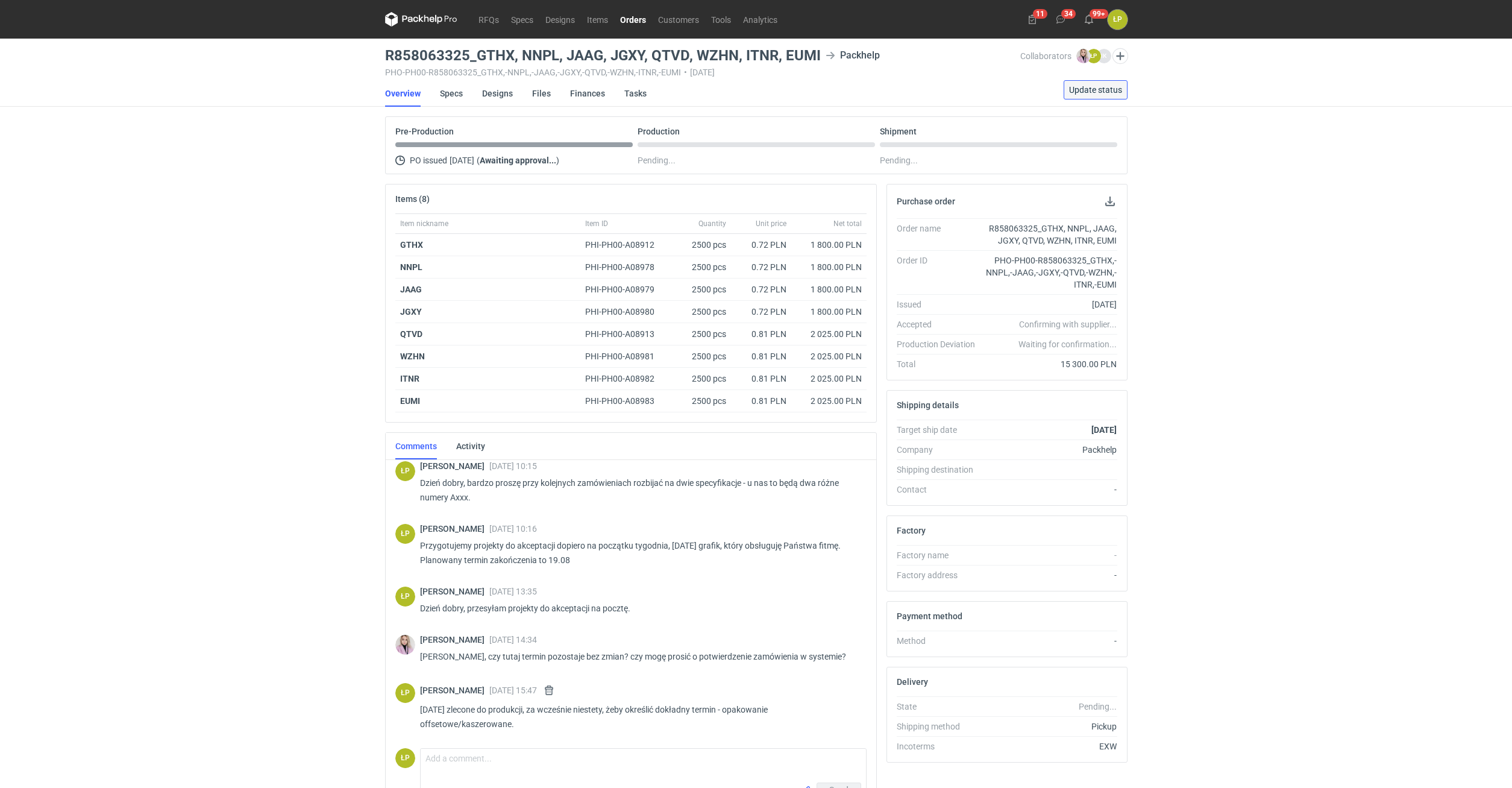
click at [1096, 93] on span "Update status" at bounding box center [1096, 90] width 53 height 9
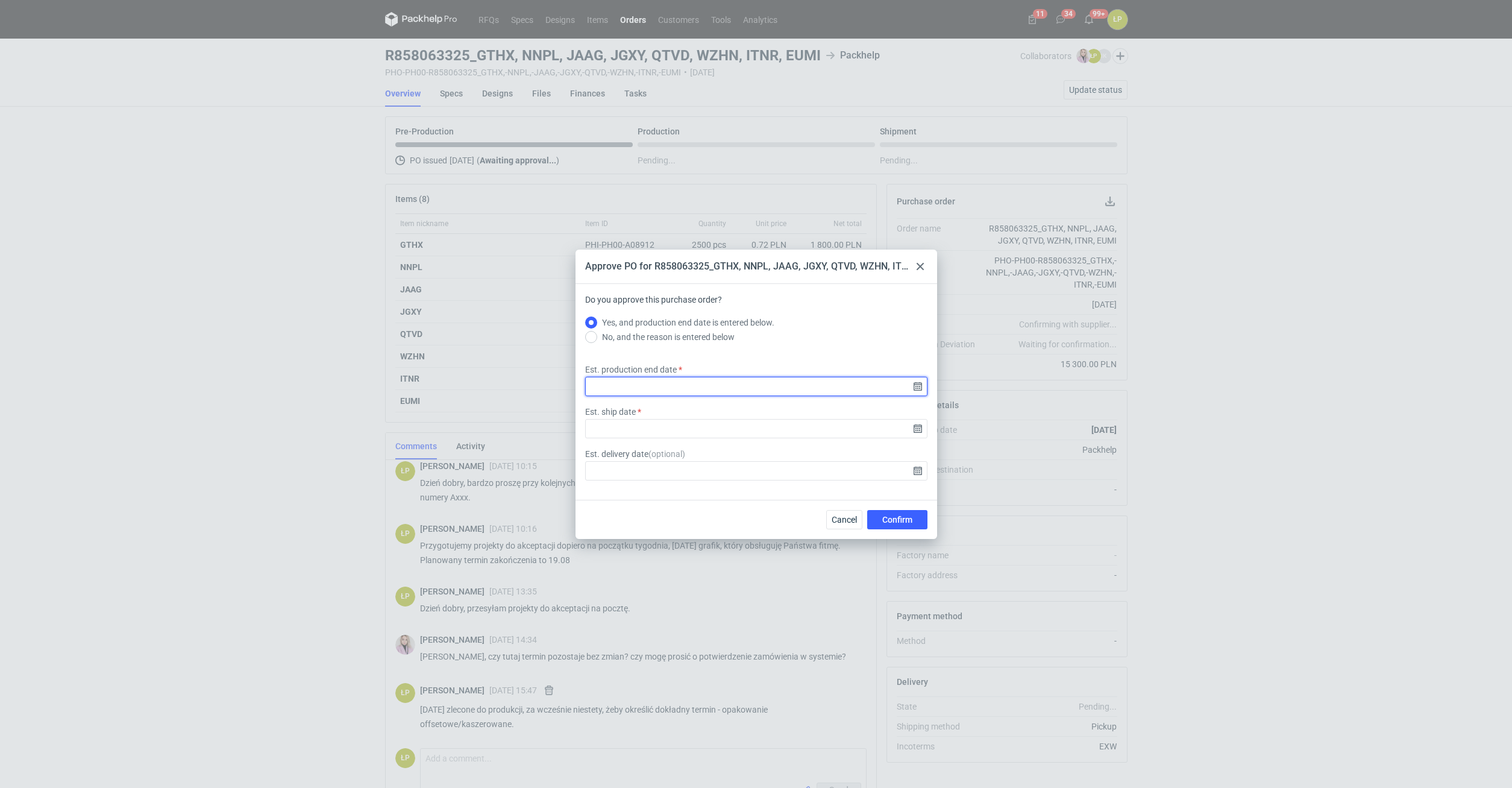
click at [917, 386] on input "Est. production end date" at bounding box center [756, 386] width 342 height 19
click at [771, 405] on button "25" at bounding box center [775, 412] width 19 height 19
type input "[DATE]"
click at [915, 422] on input "Est. ship date" at bounding box center [756, 428] width 342 height 19
click at [779, 415] on span "25" at bounding box center [775, 413] width 10 height 12
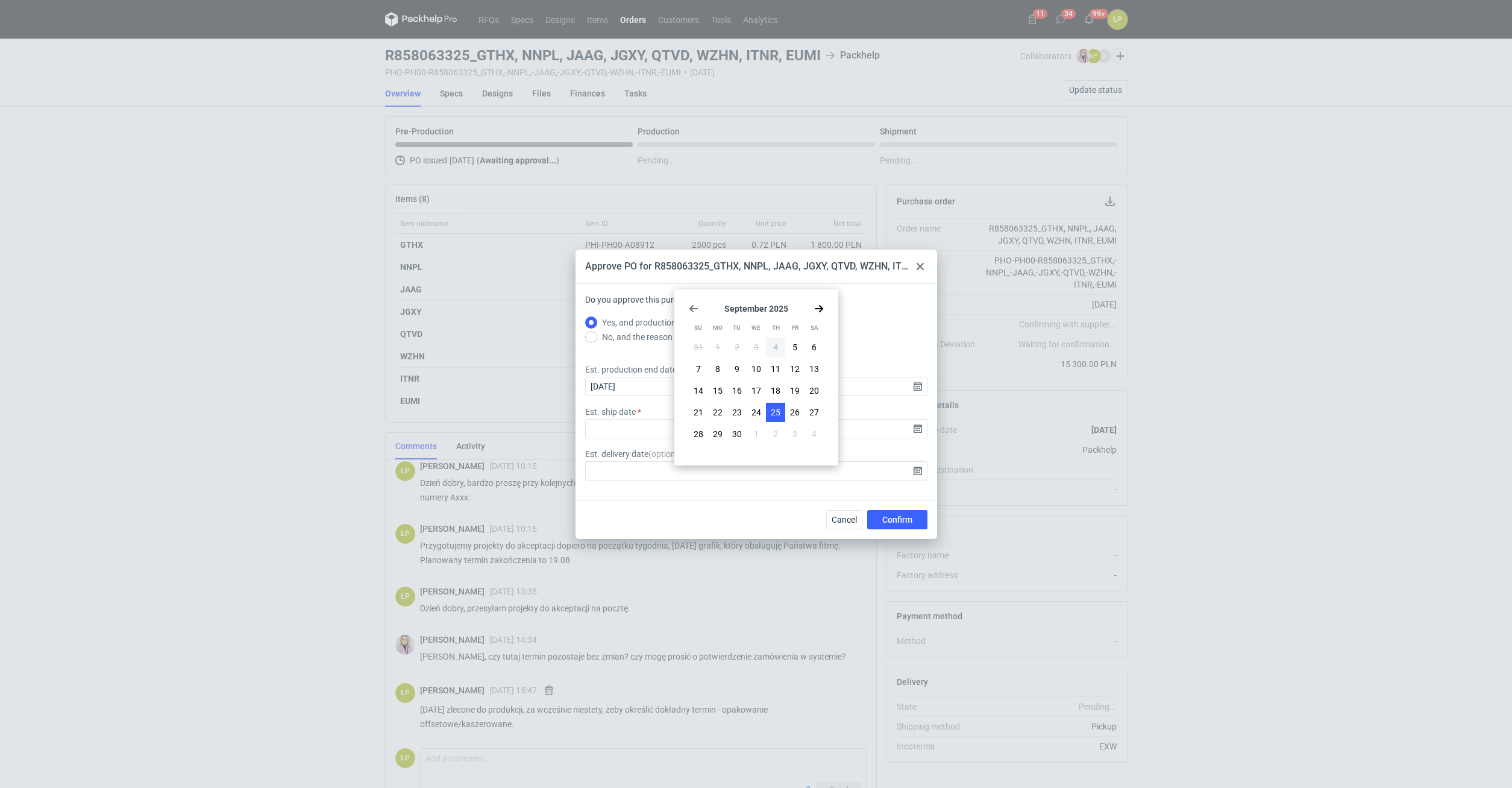
type input "[DATE]"
click at [874, 513] on button "Confirm" at bounding box center [898, 519] width 61 height 19
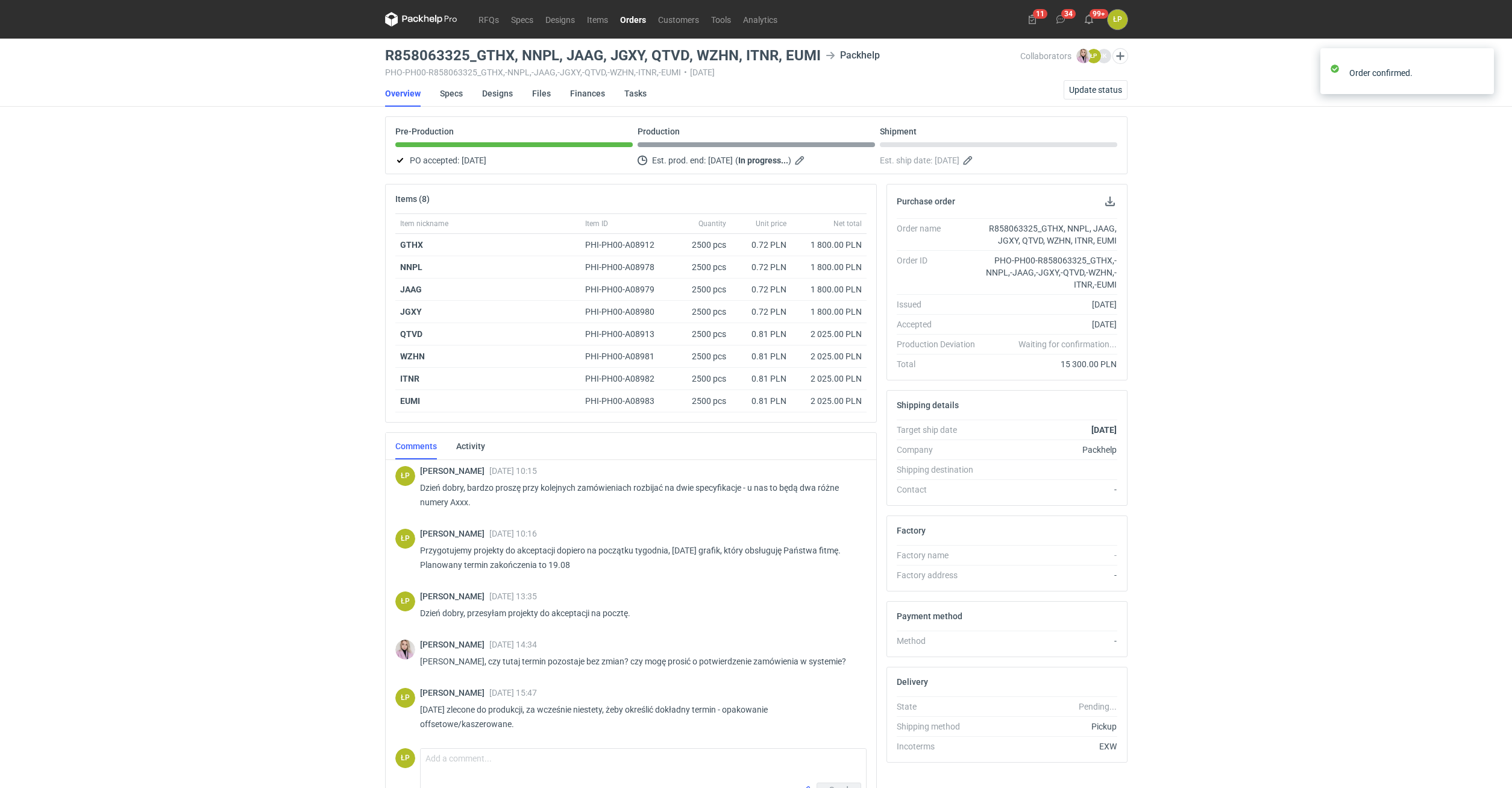
scroll to position [80, 0]
